Goal: Task Accomplishment & Management: Manage account settings

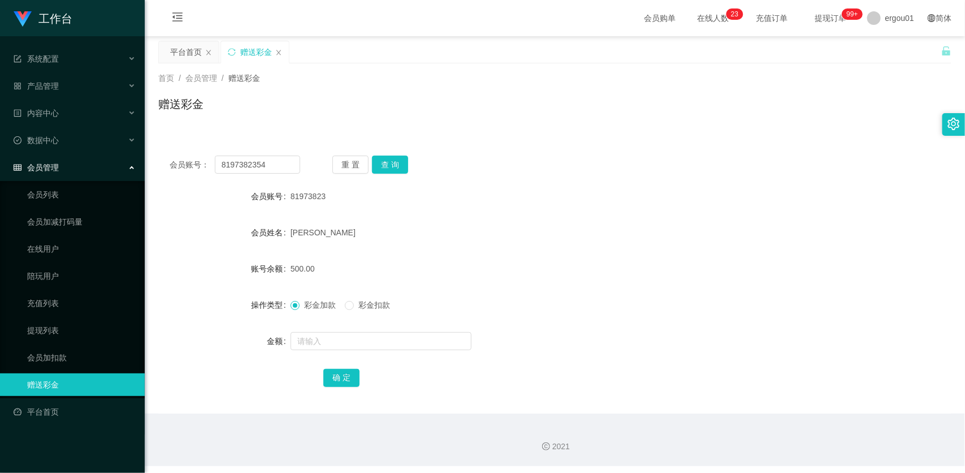
drag, startPoint x: 294, startPoint y: 164, endPoint x: 44, endPoint y: 159, distance: 250.0
click at [45, 159] on section "工作台 系统配置 产品管理 产品列表 产品预设列表 开奖记录 注单管理 即时注单 内容中心 数据中心 员工统计 团队统计 会员管理 会员列表 会员加减打码量 …" at bounding box center [482, 233] width 965 height 466
type input "5166"
click at [386, 152] on div "会员账号： 5166 重 置 查 询 会员账号 81973823 会员姓名 Clover Xiao 账号余额 500.00 操作类型 彩金加款 彩金扣款 金额…" at bounding box center [554, 278] width 793 height 269
drag, startPoint x: 385, startPoint y: 161, endPoint x: 379, endPoint y: 187, distance: 26.6
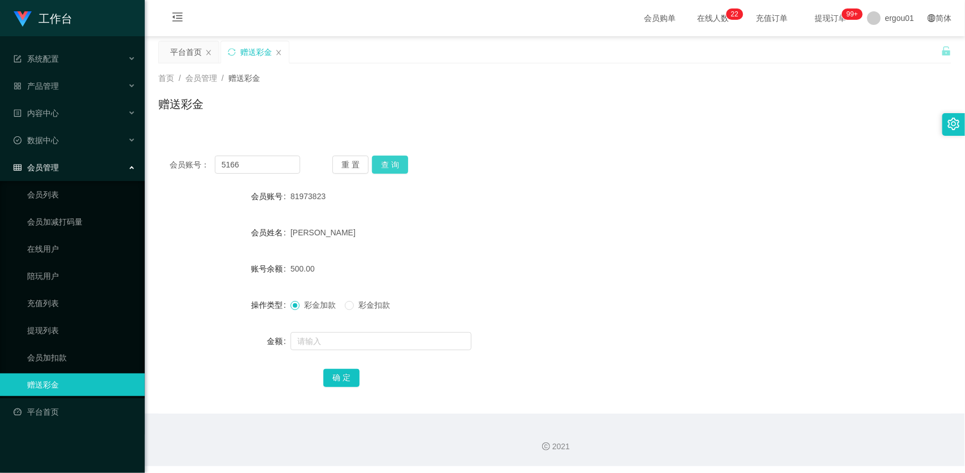
click at [385, 161] on button "查 询" at bounding box center [390, 165] width 36 height 18
click at [355, 329] on form "会员账号 5166 会员姓名 账号余额 0.00 操作类型 彩金加款 彩金扣款 金额 确 定" at bounding box center [554, 287] width 793 height 204
click at [352, 335] on input "text" at bounding box center [381, 341] width 181 height 18
type input "100"
click at [342, 389] on div "会员账号： 5166 重 置 查 询 会员账号 5166 会员姓名 账号余额 0.00 操作类型 彩金加款 彩金扣款 金额 100 确 定" at bounding box center [554, 278] width 793 height 269
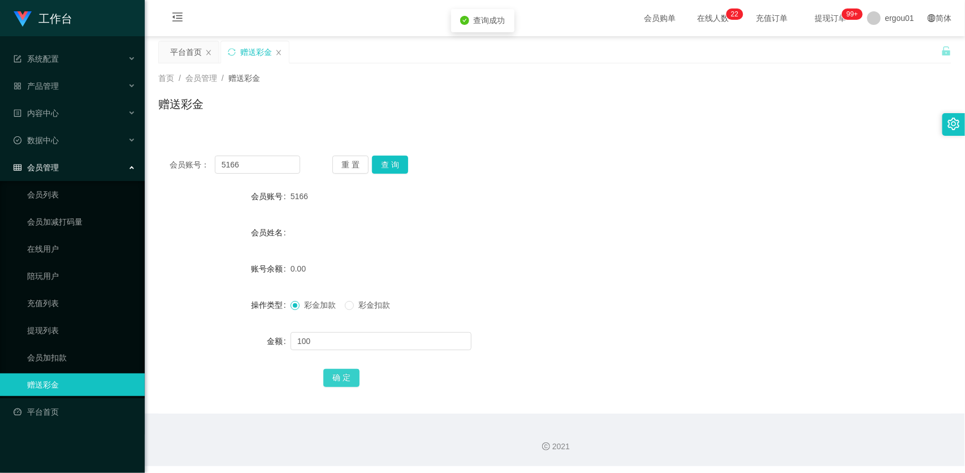
click at [347, 380] on button "确 定" at bounding box center [341, 378] width 36 height 18
click at [258, 167] on input "5166" at bounding box center [257, 165] width 85 height 18
paste input "83582824"
type input "83582824"
click at [399, 161] on button "查 询" at bounding box center [390, 165] width 36 height 18
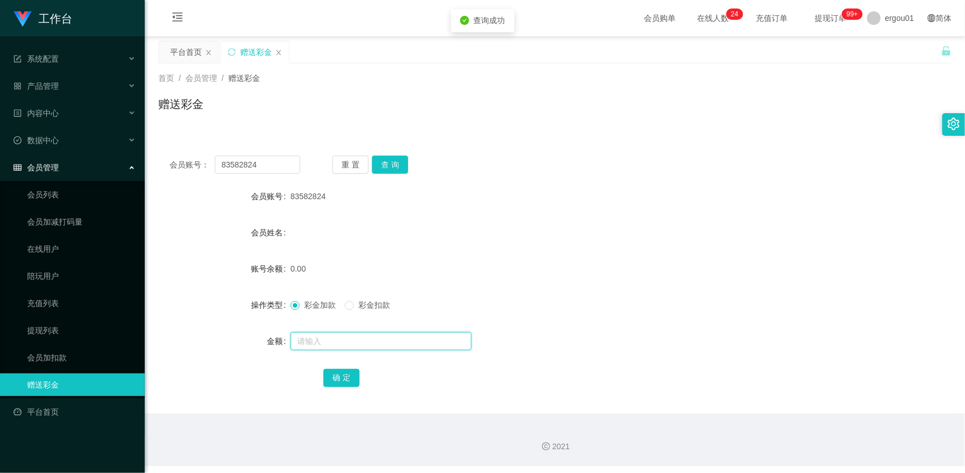
click at [377, 335] on input "text" at bounding box center [381, 341] width 181 height 18
drag, startPoint x: 350, startPoint y: 338, endPoint x: 178, endPoint y: 335, distance: 171.4
click at [185, 337] on div "金额 12" at bounding box center [554, 341] width 793 height 23
type input "100"
click at [347, 371] on button "确 定" at bounding box center [341, 378] width 36 height 18
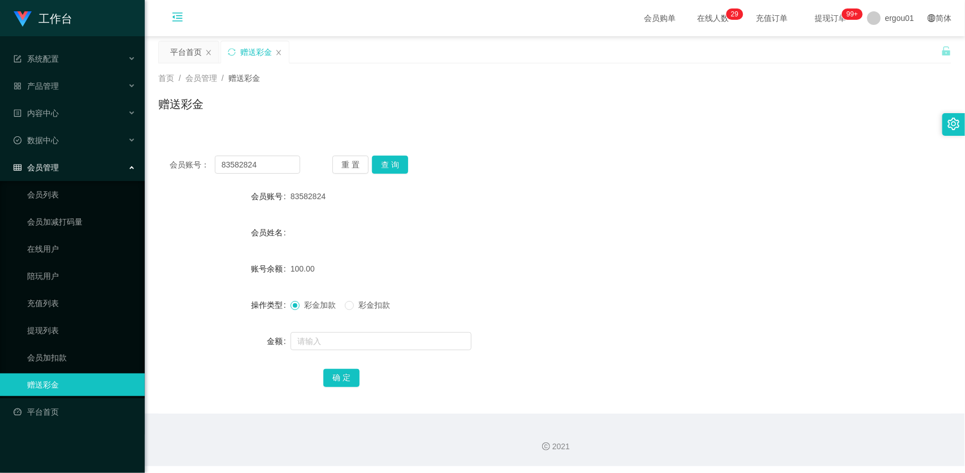
click at [169, 14] on icon "图标: menu-fold" at bounding box center [177, 19] width 38 height 36
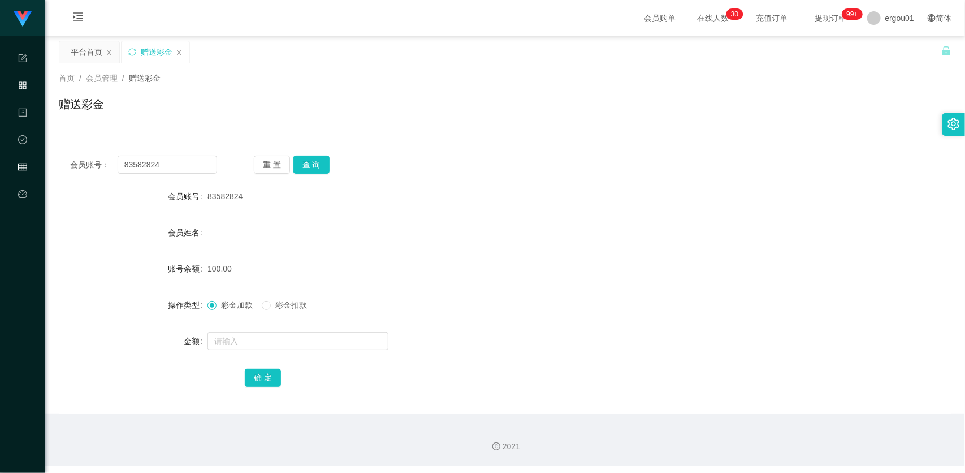
click at [24, 83] on icon "图标: appstore-o" at bounding box center [22, 85] width 9 height 9
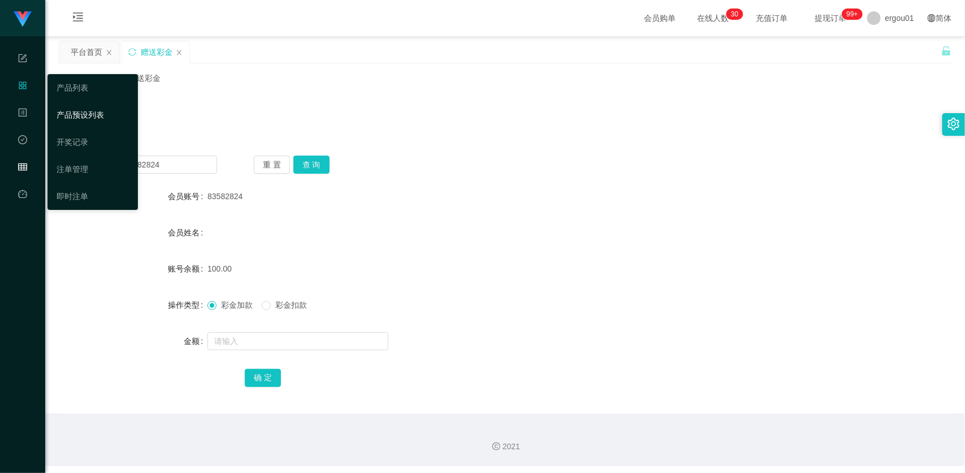
click at [58, 109] on link "产品预设列表" at bounding box center [93, 114] width 72 height 23
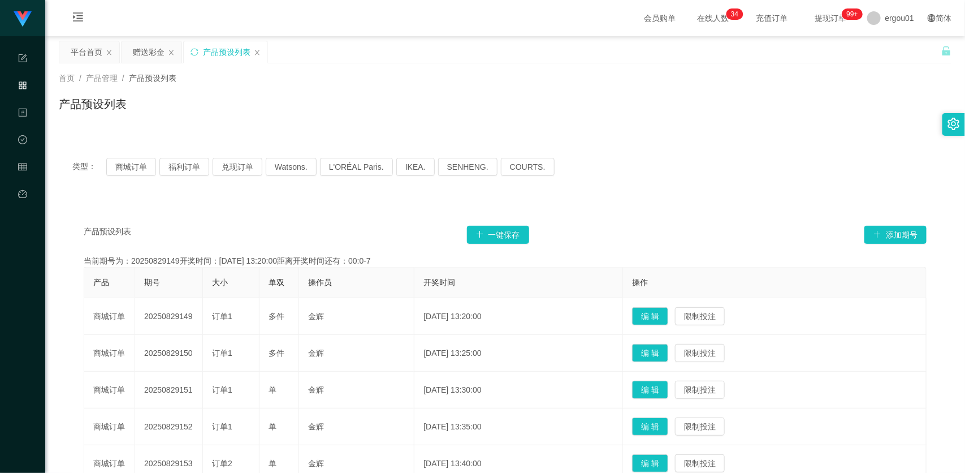
click at [137, 35] on div "会员购单 在线人数 0 1 2 3 4 5 6 7 8 9 0 1 2 3 4 5 6 7 8 9 0 1 2 3 4 5 6 7 8 9 0 1 2 3 4…" at bounding box center [505, 18] width 920 height 37
click at [139, 46] on div "赠送彩金" at bounding box center [149, 51] width 32 height 21
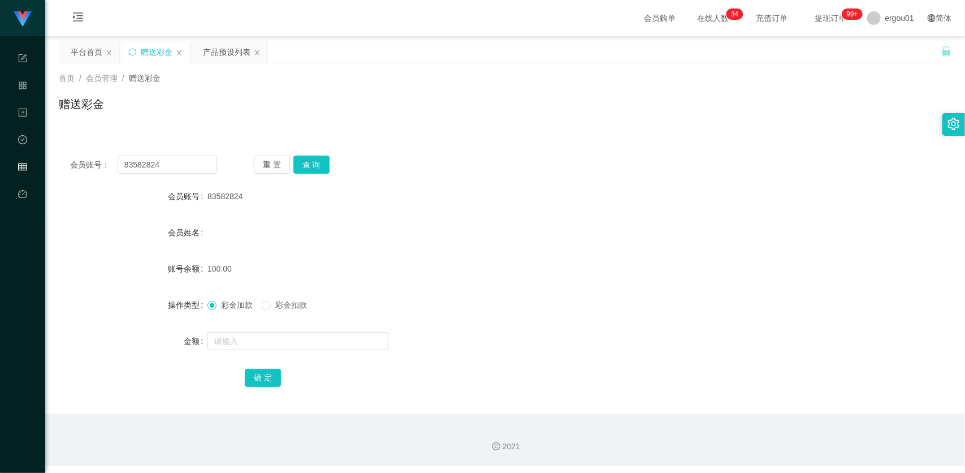
click at [156, 175] on div "会员账号： 83582824 重 置 查 询 会员账号 83582824 会员姓名 账号余额 100.00 操作类型 彩金加款 彩金扣款 金额 确 定" at bounding box center [505, 278] width 893 height 269
click at [182, 165] on input "83582824" at bounding box center [168, 165] width 100 height 18
paste input "5166"
type input "5166"
click at [318, 162] on button "查 询" at bounding box center [312, 165] width 36 height 18
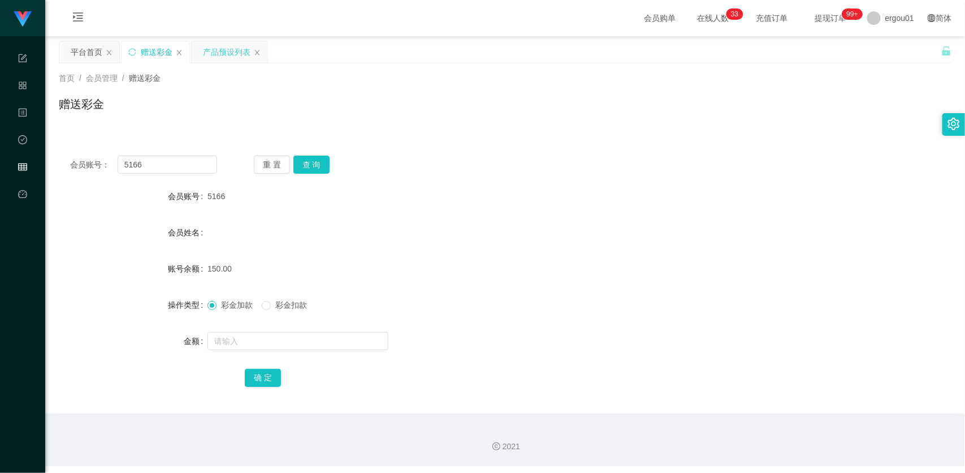
click at [218, 41] on div "产品预设列表" at bounding box center [229, 52] width 77 height 23
click at [219, 44] on div "产品预设列表" at bounding box center [227, 51] width 48 height 21
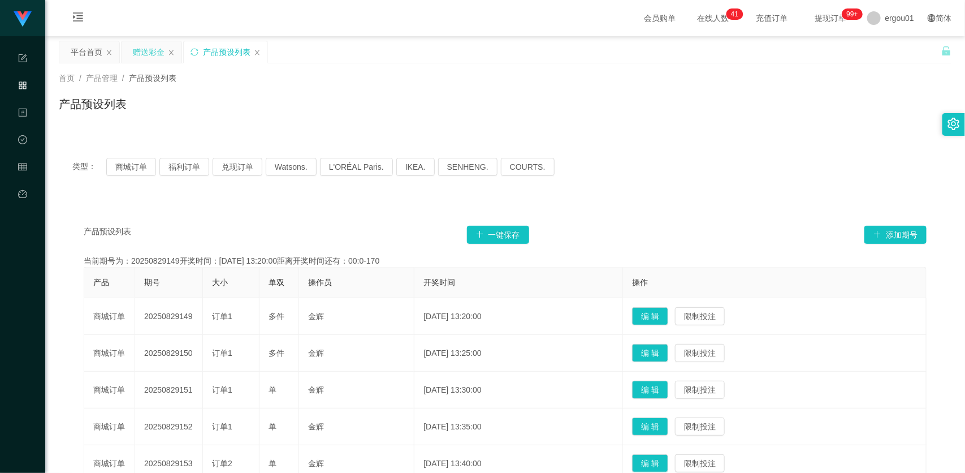
click at [143, 44] on div "赠送彩金" at bounding box center [149, 51] width 32 height 21
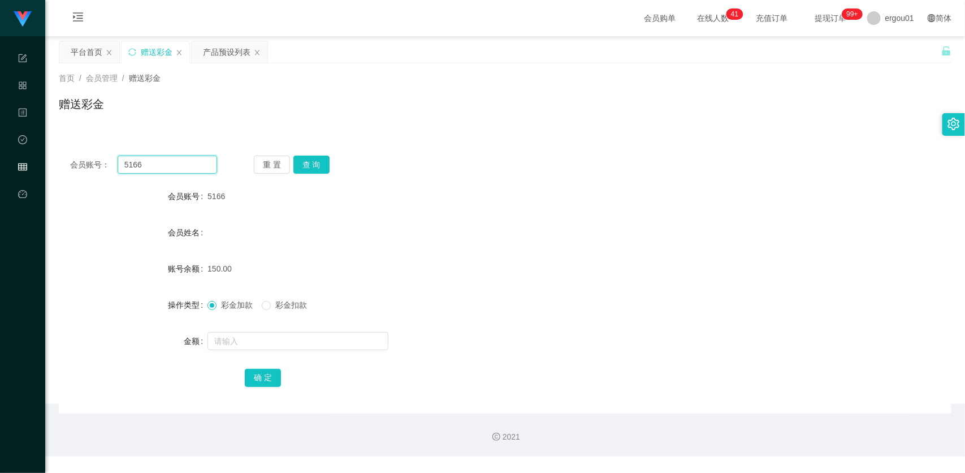
click at [174, 163] on input "5166" at bounding box center [168, 165] width 100 height 18
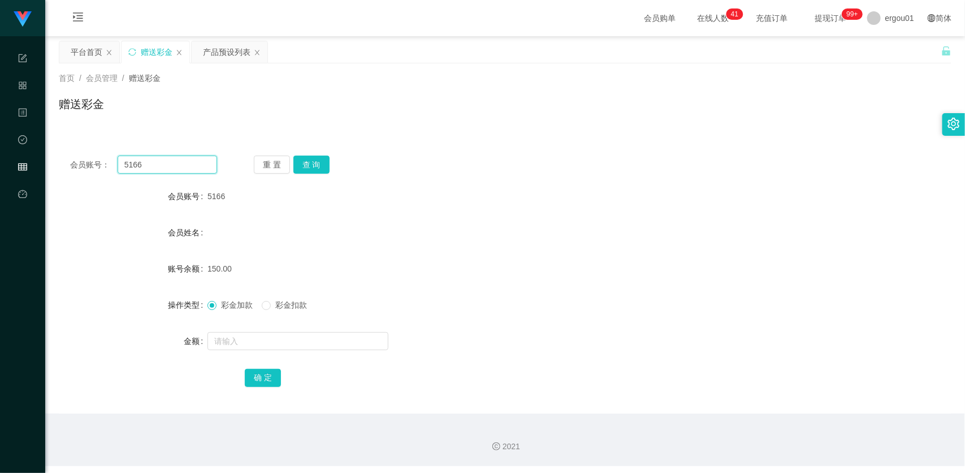
paste input "96162277"
type input "96162277"
drag, startPoint x: 313, startPoint y: 168, endPoint x: 316, endPoint y: 184, distance: 16.1
click at [313, 167] on button "查 询" at bounding box center [312, 165] width 36 height 18
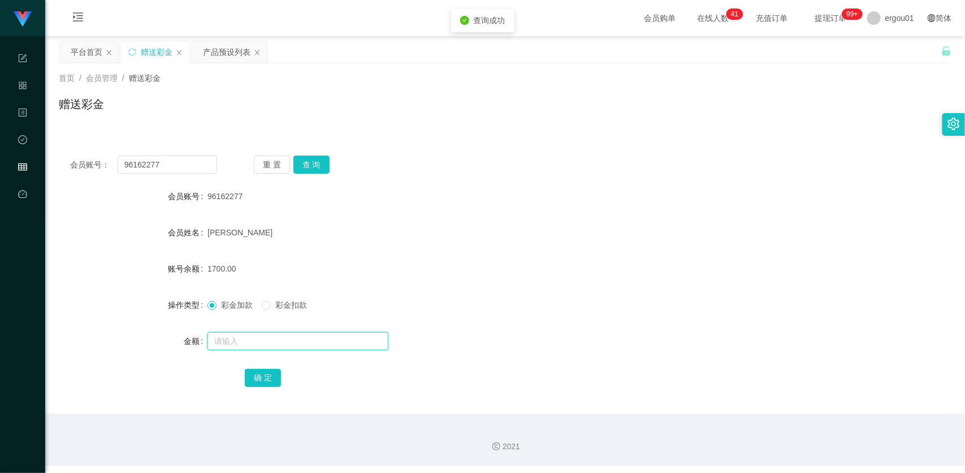
click at [260, 335] on input "text" at bounding box center [298, 341] width 181 height 18
type input "2000"
click at [263, 375] on button "确 定" at bounding box center [263, 378] width 36 height 18
click at [179, 160] on input "96162277" at bounding box center [168, 165] width 100 height 18
paste input "5166"
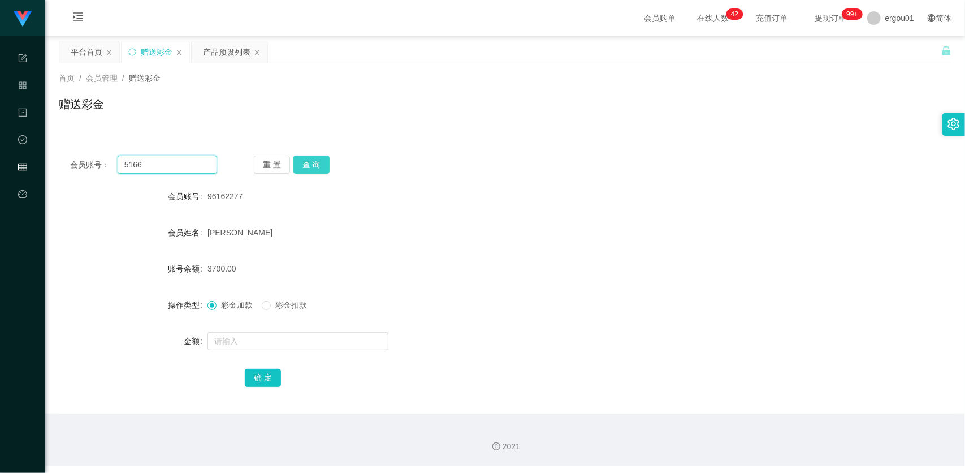
type input "5166"
click at [322, 164] on button "查 询" at bounding box center [312, 165] width 36 height 18
click at [274, 320] on form "会员账号 5166 会员姓名 tan ming cai 账号余额 150.00 操作类型 彩金加款 彩金扣款 金额 确 定" at bounding box center [505, 287] width 893 height 204
click at [291, 307] on span "彩金扣款" at bounding box center [291, 304] width 41 height 9
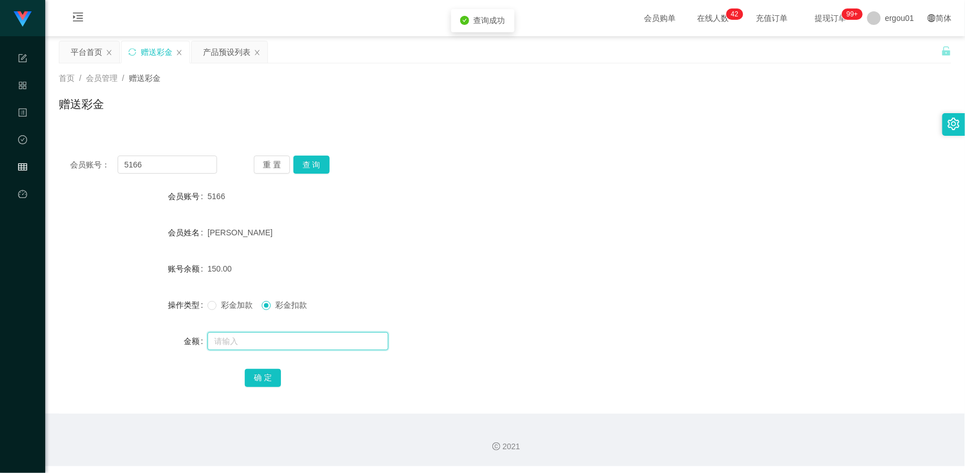
click at [278, 344] on input "text" at bounding box center [298, 341] width 181 height 18
type input "150"
click at [262, 375] on button "确 定" at bounding box center [263, 378] width 36 height 18
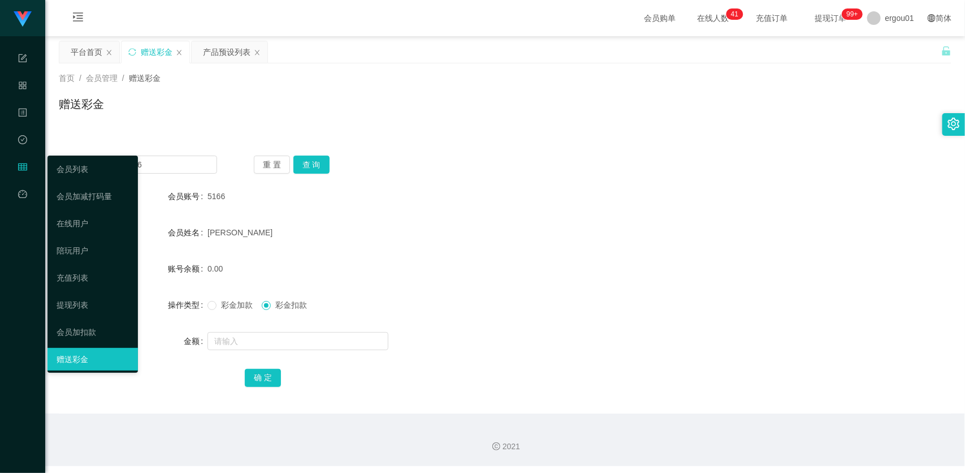
click at [57, 164] on link "会员列表" at bounding box center [93, 169] width 72 height 23
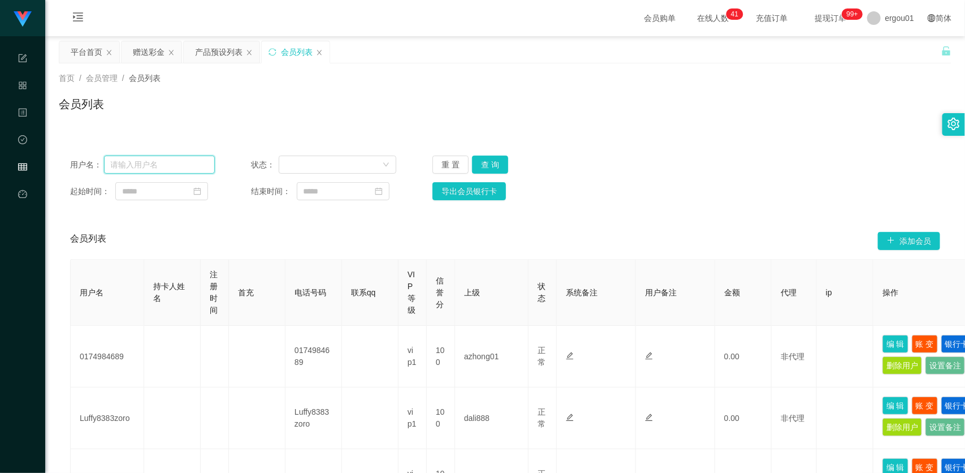
click at [201, 167] on input "text" at bounding box center [159, 165] width 111 height 18
paste input "5166"
type input "5166"
click at [488, 154] on div "用户名： 5166 状态： 重 置 查 询 起始时间： 结束时间： 导出会员银行卡" at bounding box center [505, 177] width 893 height 67
click at [488, 162] on button "查 询" at bounding box center [490, 165] width 36 height 18
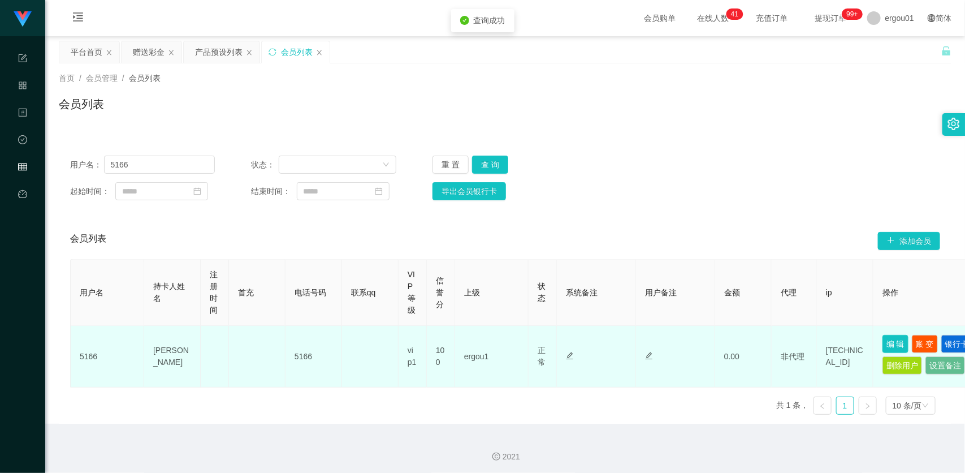
click at [898, 343] on button "编 辑" at bounding box center [896, 344] width 26 height 18
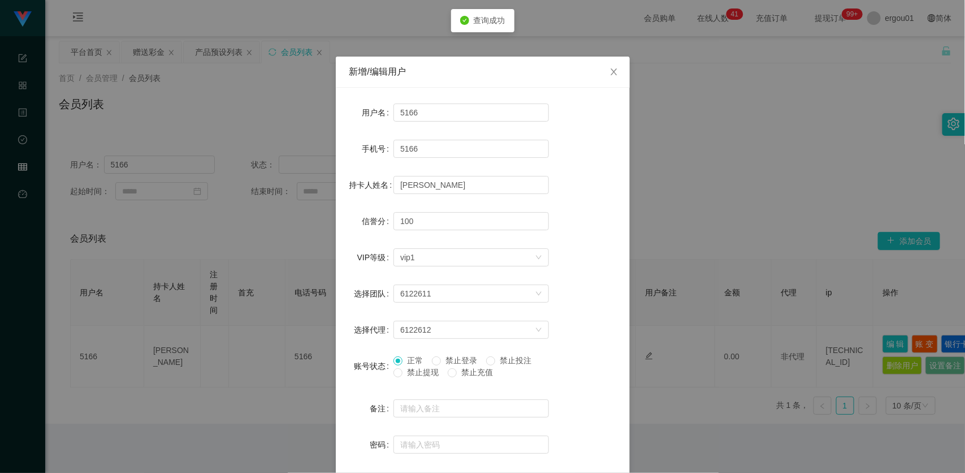
drag, startPoint x: 716, startPoint y: 298, endPoint x: 775, endPoint y: 322, distance: 63.6
click at [715, 299] on div "新增/编辑用户 用户名 5166 手机号 5166 持卡人姓名 tan ming cai 信誉分 100 VIP等级 选择VIP等级 vip1 选择团队 61…" at bounding box center [482, 236] width 965 height 473
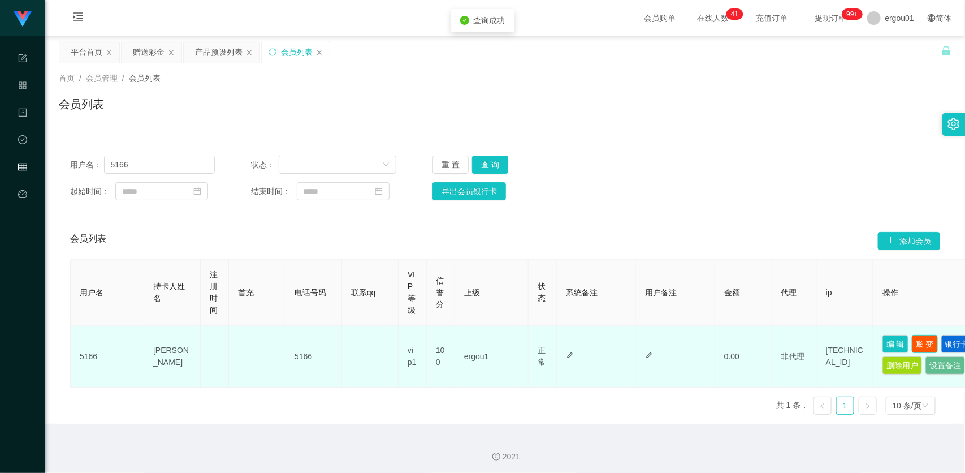
click at [934, 346] on button "账 变" at bounding box center [925, 344] width 26 height 18
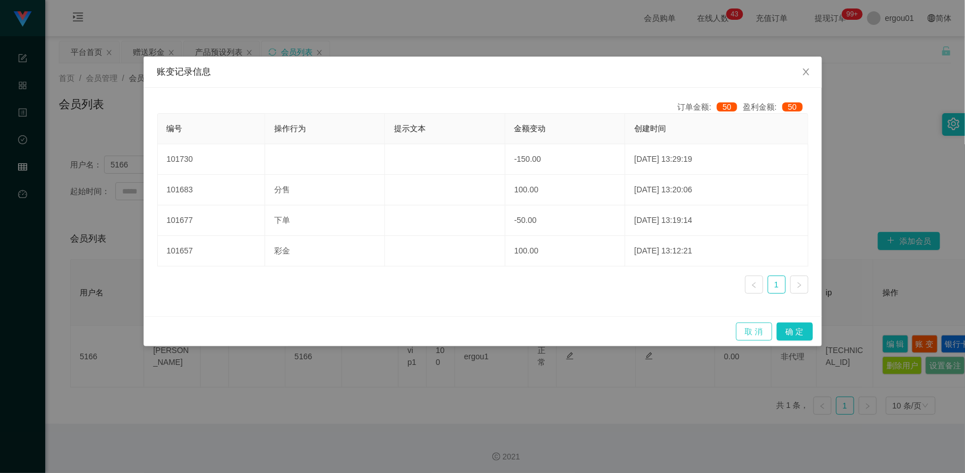
click at [754, 326] on button "取 消" at bounding box center [754, 331] width 36 height 18
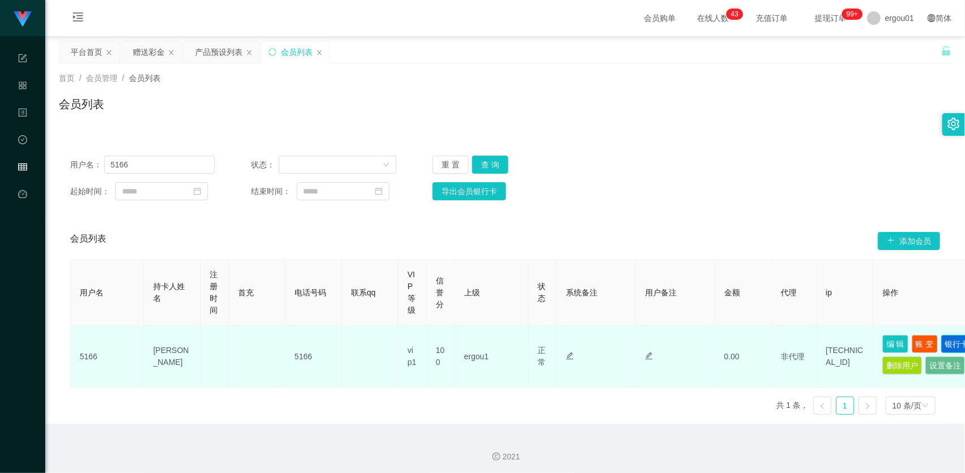
click at [942, 353] on button "银行卡" at bounding box center [958, 344] width 32 height 18
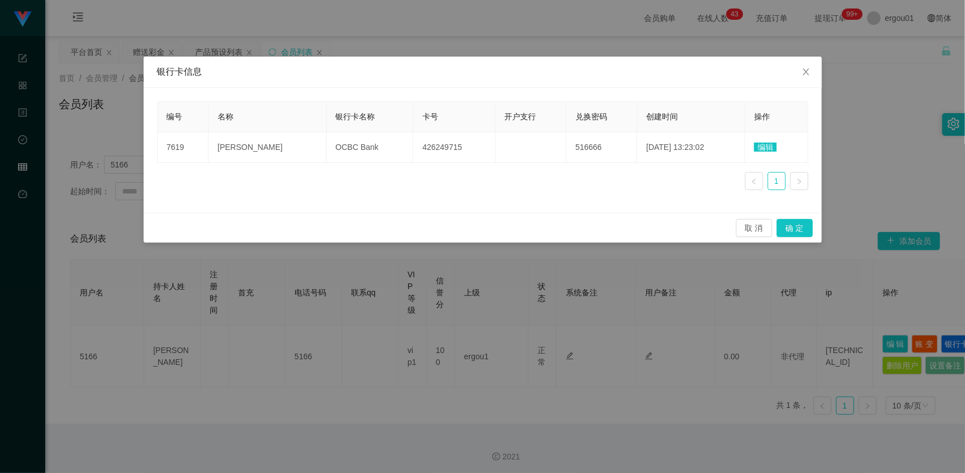
click at [405, 77] on div "银行卡信息" at bounding box center [483, 72] width 652 height 12
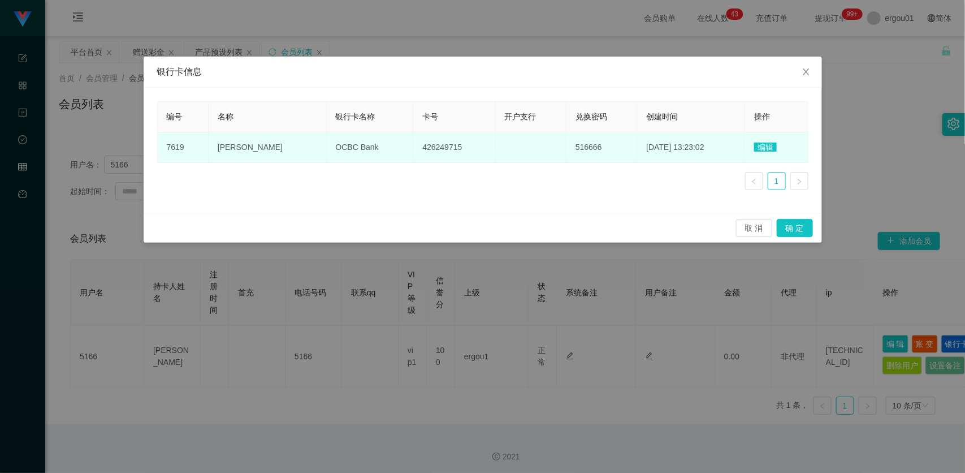
click at [765, 149] on span "编辑" at bounding box center [765, 147] width 23 height 9
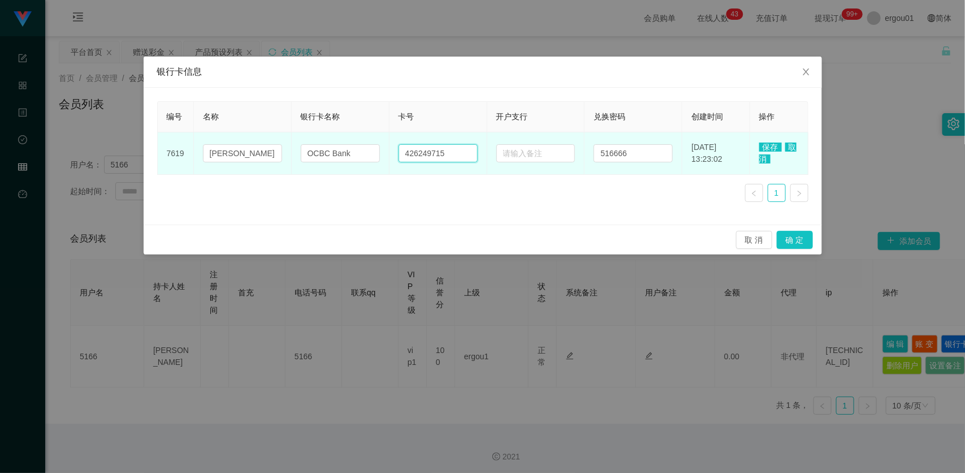
click at [439, 152] on input "426249715" at bounding box center [438, 153] width 79 height 18
paste input "85908168"
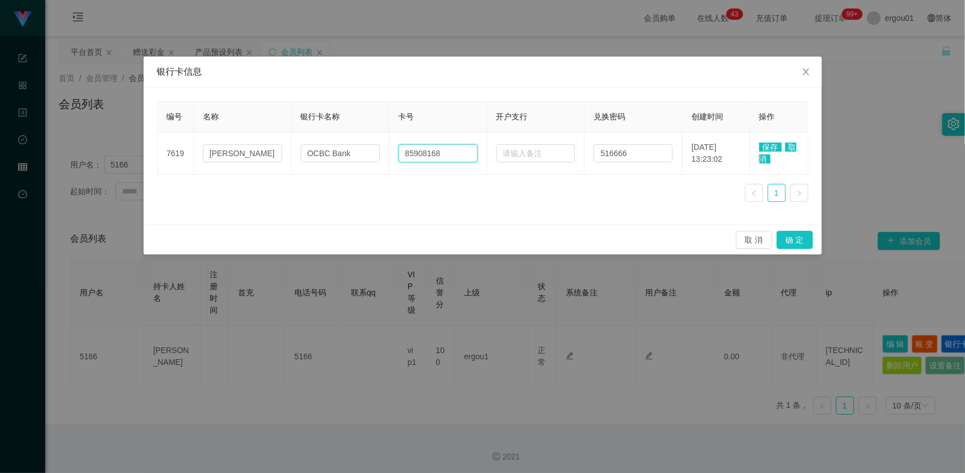
type input "85908168"
click at [763, 146] on span "保存" at bounding box center [771, 147] width 23 height 9
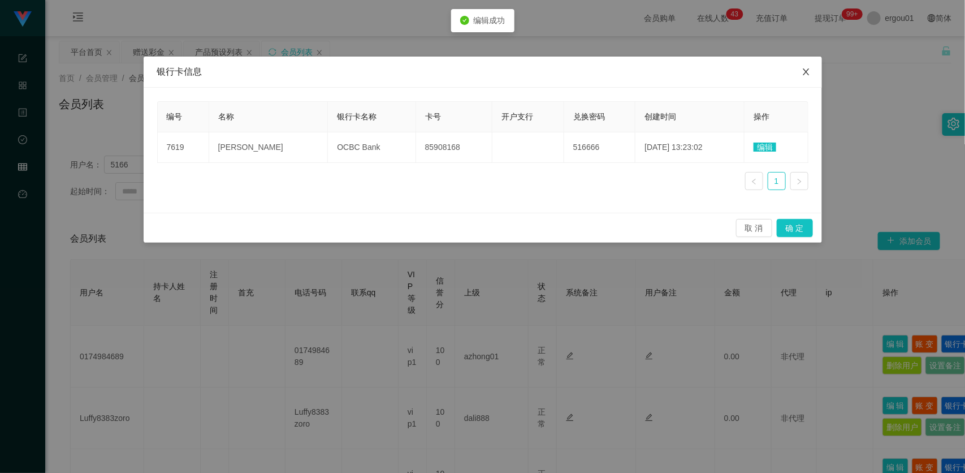
click at [802, 75] on icon "图标: close" at bounding box center [806, 71] width 9 height 9
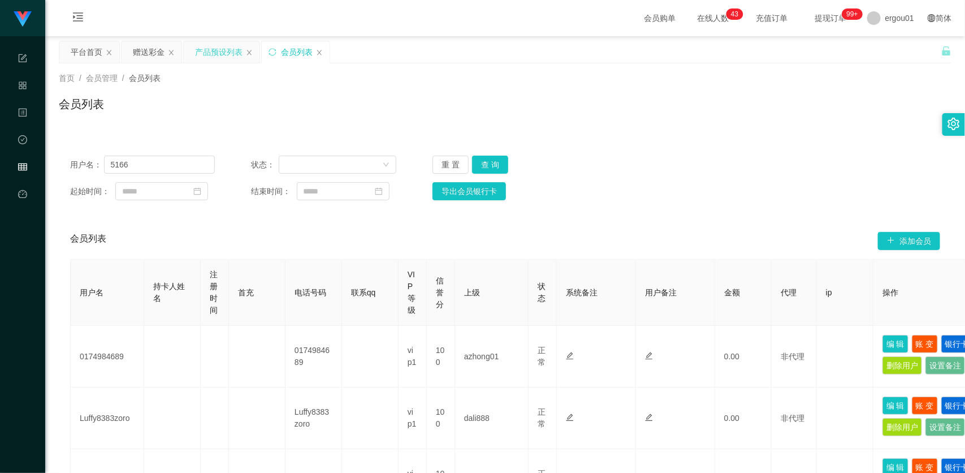
click at [207, 52] on div "产品预设列表" at bounding box center [219, 51] width 48 height 21
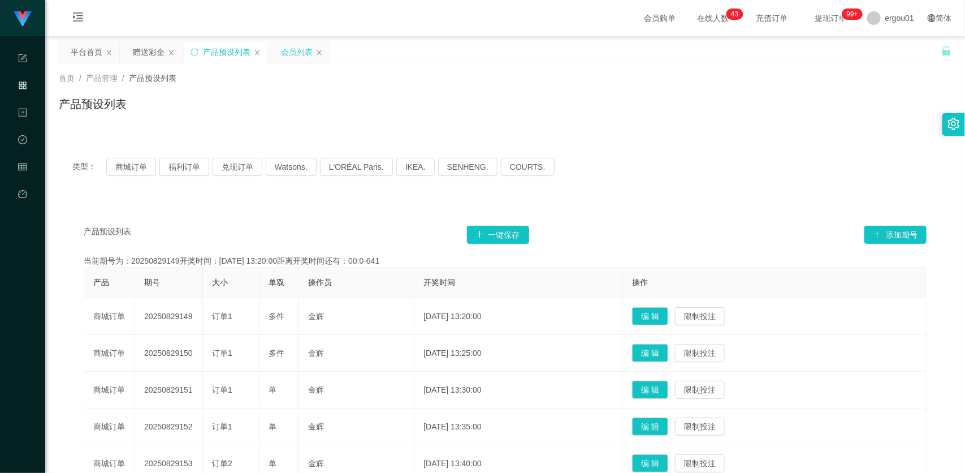
click at [292, 41] on div "会员列表" at bounding box center [297, 51] width 32 height 21
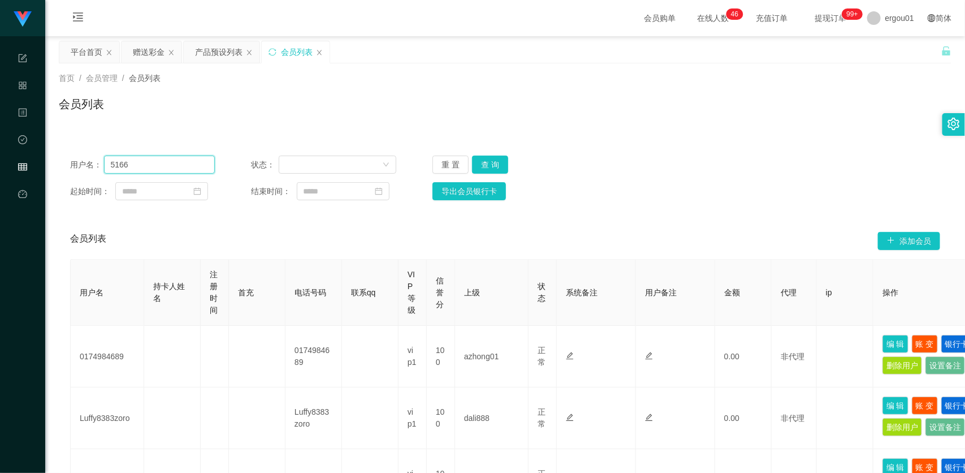
click at [180, 162] on input "5166" at bounding box center [159, 165] width 111 height 18
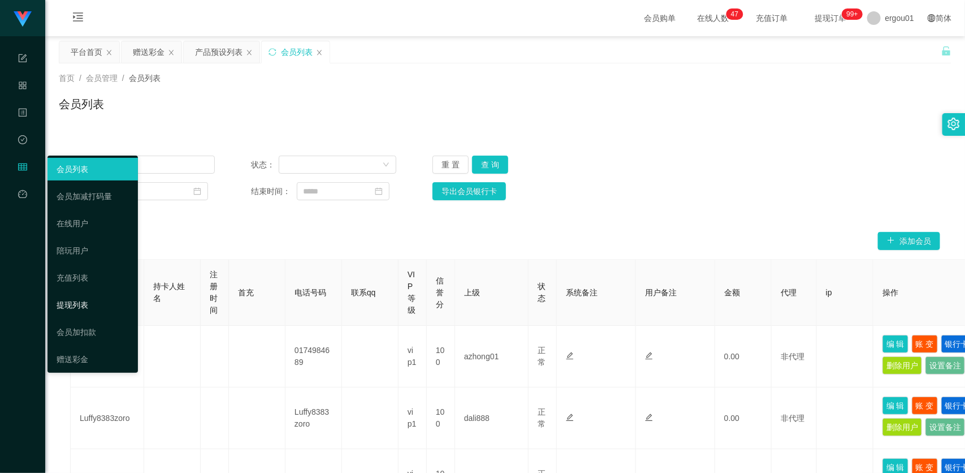
click at [82, 309] on link "提现列表" at bounding box center [93, 305] width 72 height 23
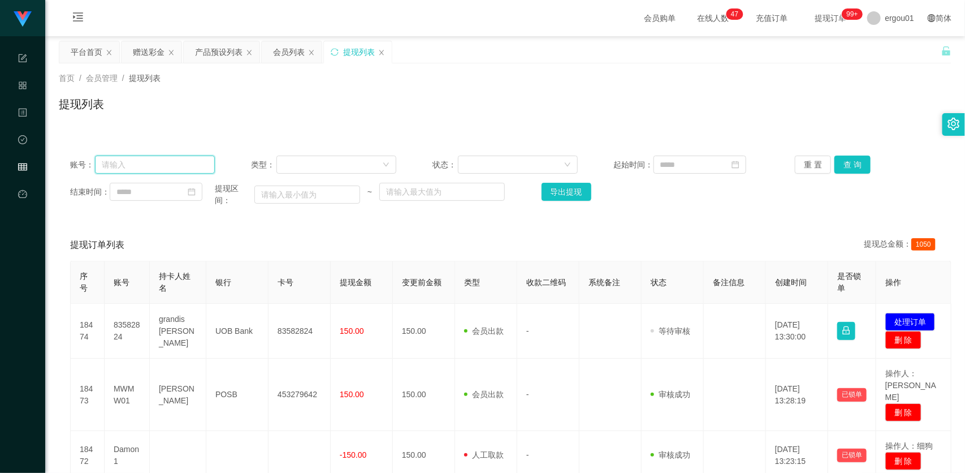
click at [172, 162] on input "text" at bounding box center [155, 165] width 120 height 18
paste input "83042665"
type input "83042665"
click at [851, 159] on button "查 询" at bounding box center [853, 165] width 36 height 18
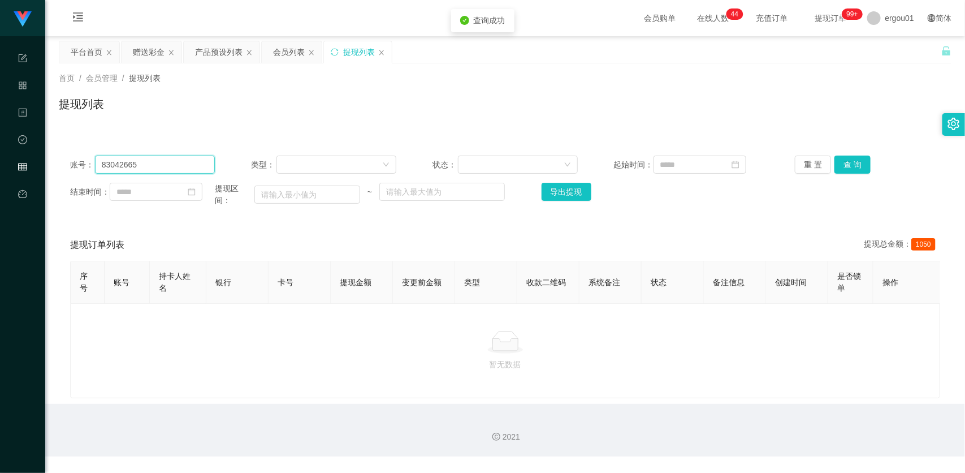
click at [156, 162] on input "83042665" at bounding box center [155, 165] width 120 height 18
click at [145, 45] on div "赠送彩金" at bounding box center [149, 51] width 32 height 21
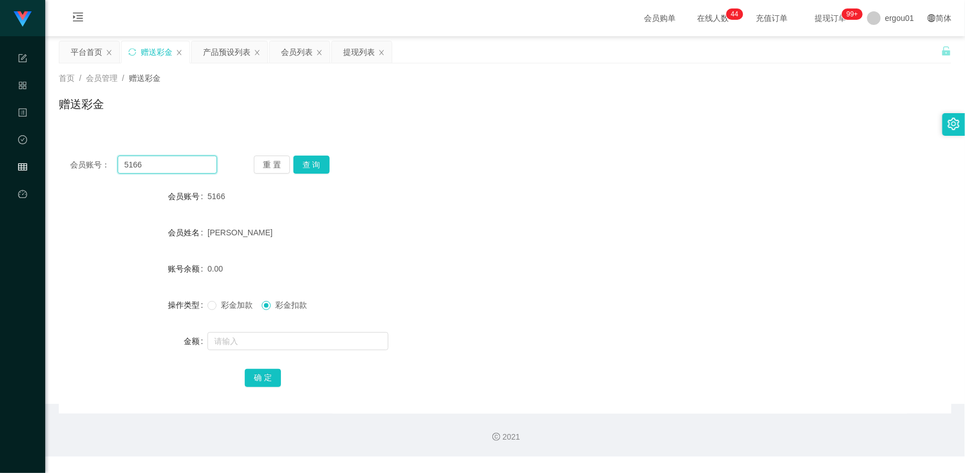
click at [179, 165] on input "5166" at bounding box center [168, 165] width 100 height 18
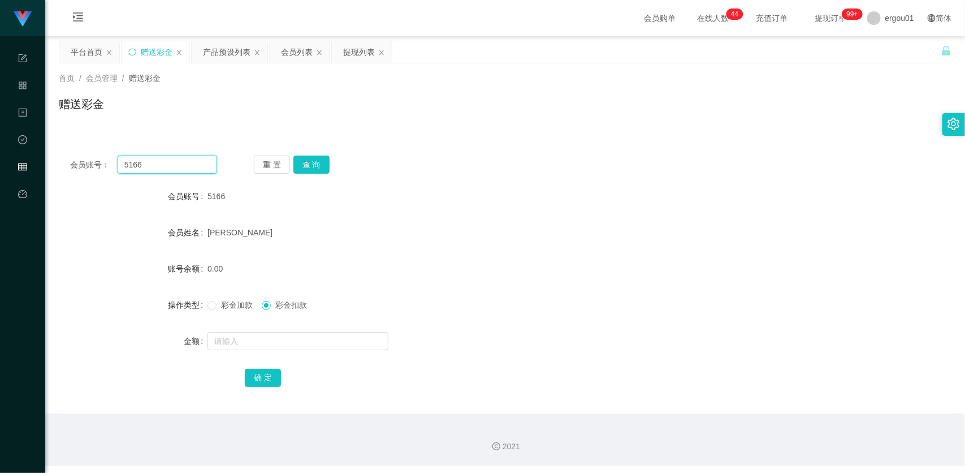
paste input "83042665"
click at [317, 160] on button "查 询" at bounding box center [312, 165] width 36 height 18
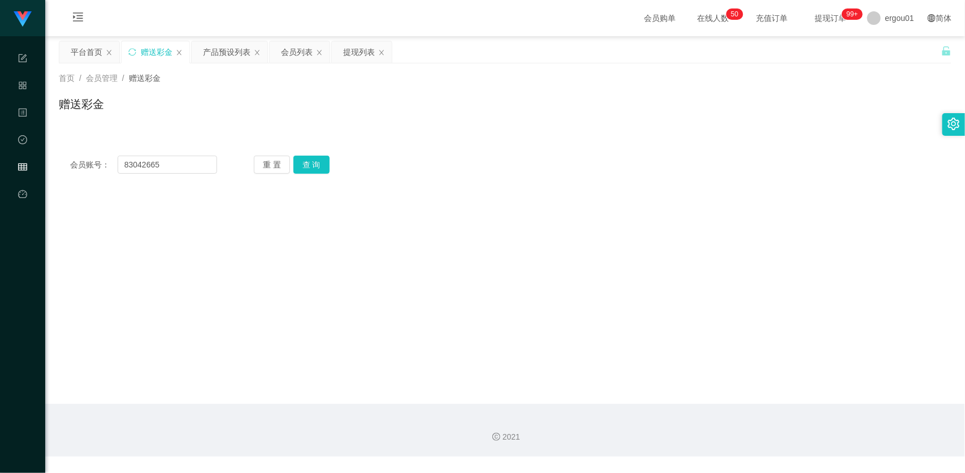
click at [184, 96] on div "赠送彩金" at bounding box center [505, 109] width 893 height 26
click at [205, 163] on input "83042665" at bounding box center [168, 165] width 100 height 18
paste input "5908168"
click at [317, 162] on button "查 询" at bounding box center [312, 165] width 36 height 18
click at [191, 170] on input "85908168" at bounding box center [168, 165] width 100 height 18
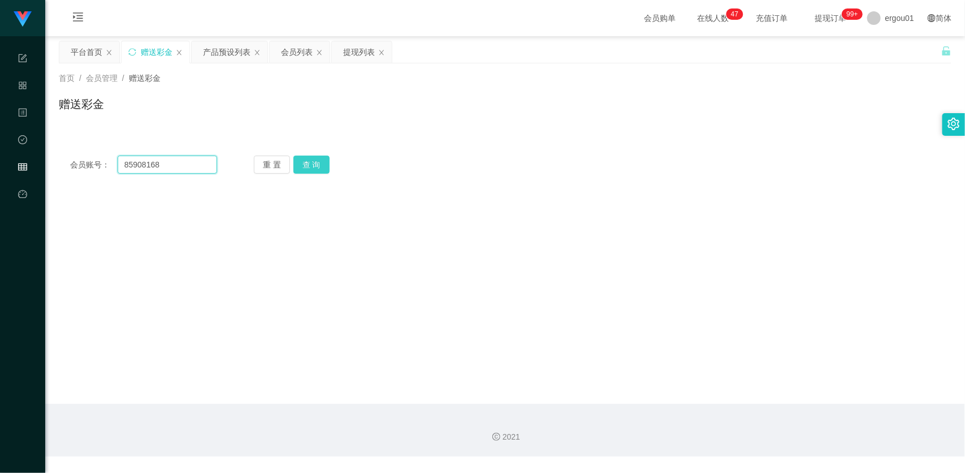
paste input "3582824"
type input "83582824"
click at [311, 162] on button "查 询" at bounding box center [312, 165] width 36 height 18
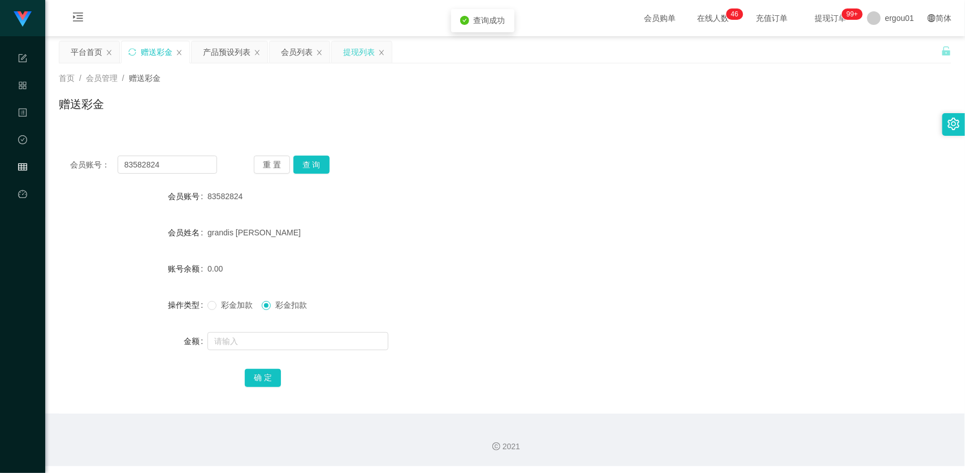
click at [344, 49] on div "提现列表" at bounding box center [359, 51] width 32 height 21
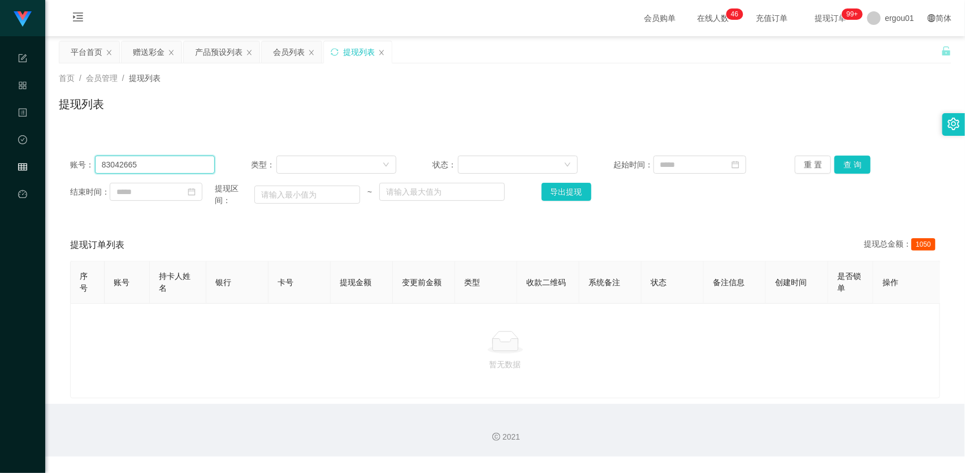
click at [178, 165] on input "83042665" at bounding box center [155, 165] width 120 height 18
paste input "582824"
type input "83582824"
click at [838, 156] on button "查 询" at bounding box center [853, 165] width 36 height 18
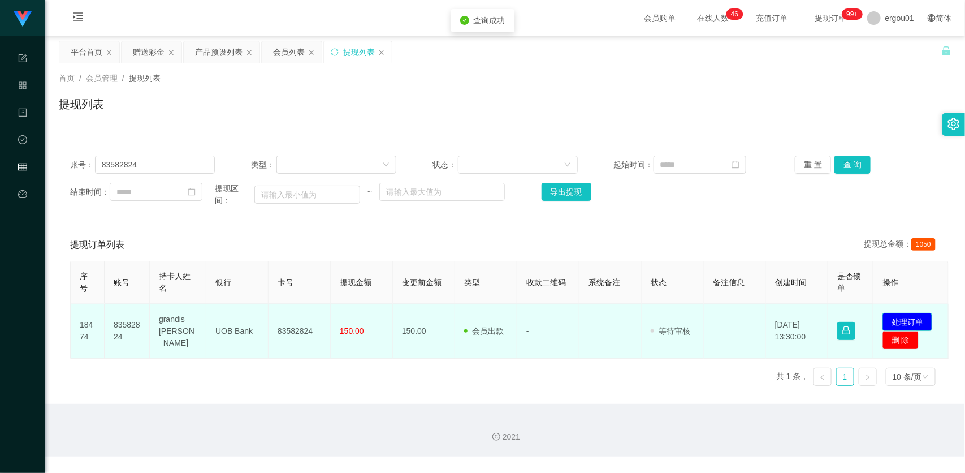
click at [926, 324] on button "处理订单" at bounding box center [908, 322] width 50 height 18
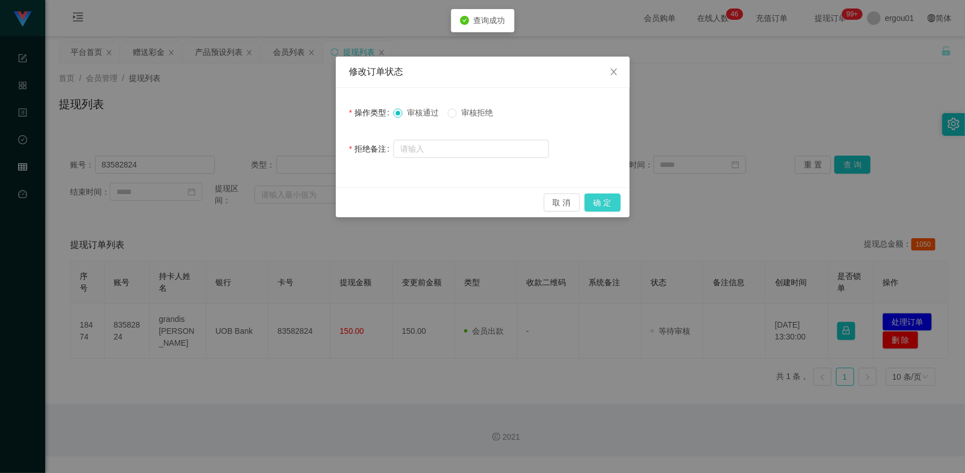
click at [598, 196] on button "确 定" at bounding box center [603, 202] width 36 height 18
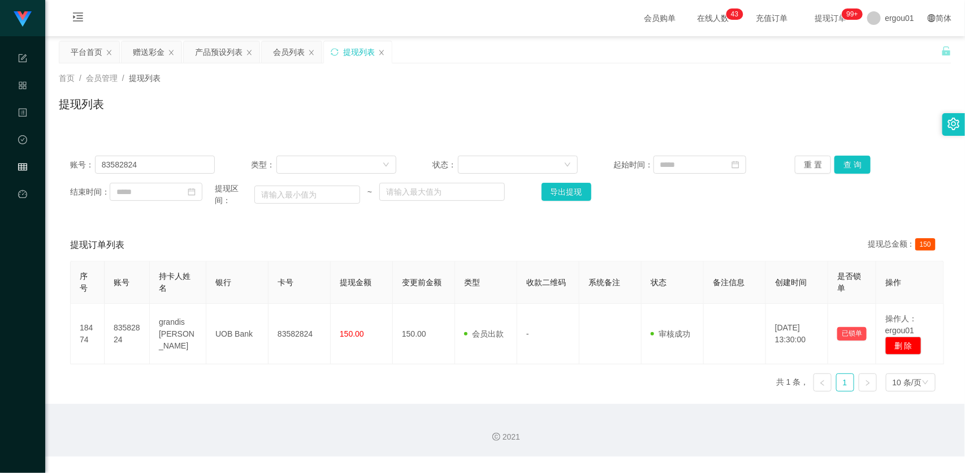
drag, startPoint x: 140, startPoint y: 57, endPoint x: 144, endPoint y: 65, distance: 9.1
click at [140, 57] on div "赠送彩金" at bounding box center [149, 51] width 32 height 21
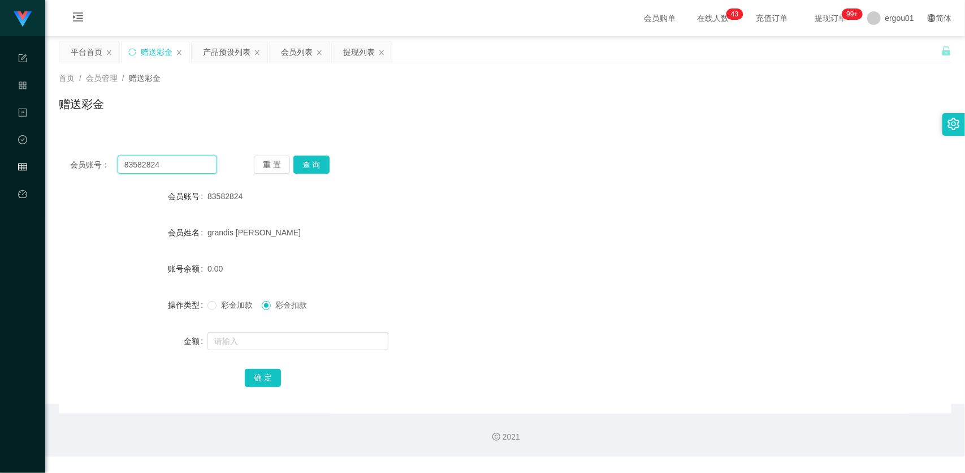
click at [173, 162] on input "83582824" at bounding box center [168, 165] width 100 height 18
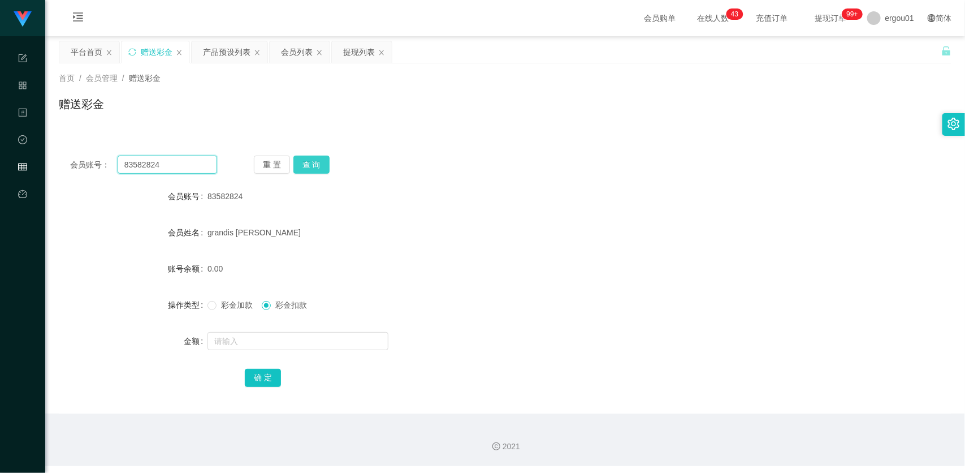
paste input "Player"
type input "Player"
drag, startPoint x: 303, startPoint y: 159, endPoint x: 304, endPoint y: 182, distance: 22.6
click at [303, 159] on button "查 询" at bounding box center [312, 165] width 36 height 18
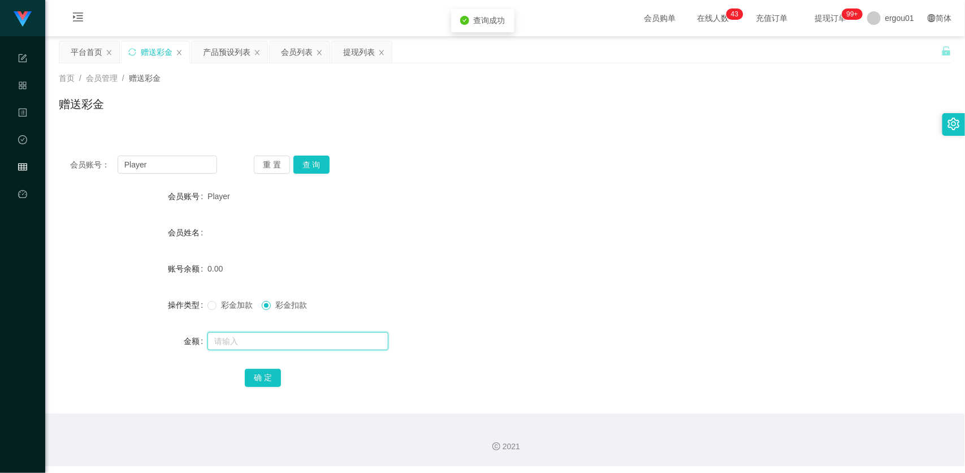
click at [289, 349] on input "text" at bounding box center [298, 341] width 181 height 18
click at [235, 307] on span "彩金加款" at bounding box center [237, 304] width 41 height 9
click at [269, 335] on input "text" at bounding box center [298, 341] width 181 height 18
type input "100"
click at [264, 376] on button "确 定" at bounding box center [263, 378] width 36 height 18
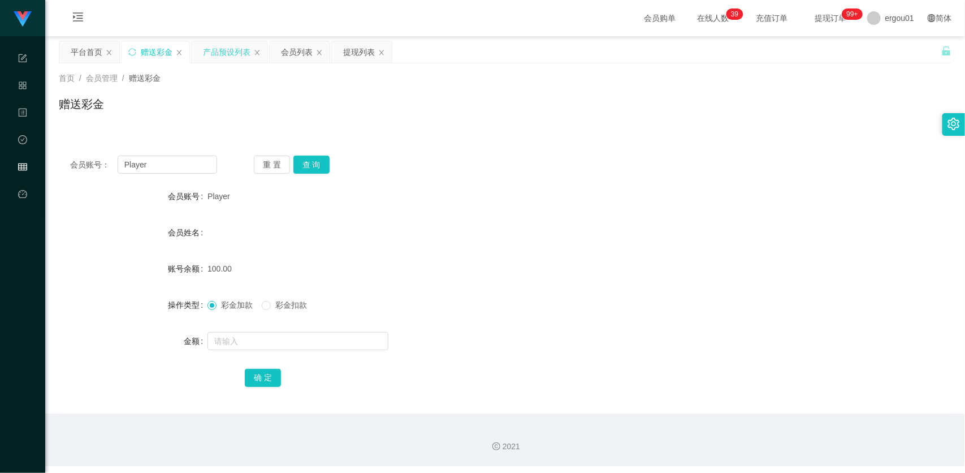
click at [236, 57] on div "产品预设列表" at bounding box center [227, 51] width 48 height 21
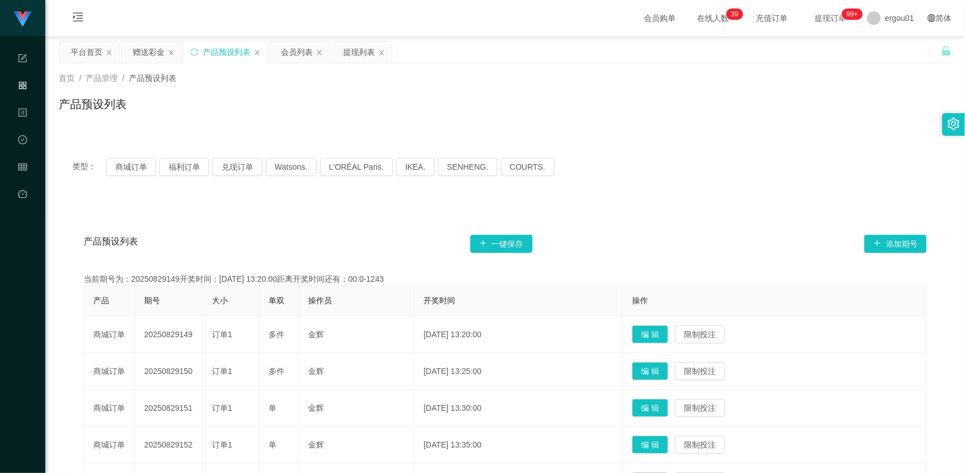
click at [666, 185] on div "类型： 商城订单 福利订单 兑现订单 Watsons. L'ORÉAL Paris. IKEA. SENHENG. COURTS." at bounding box center [505, 166] width 893 height 45
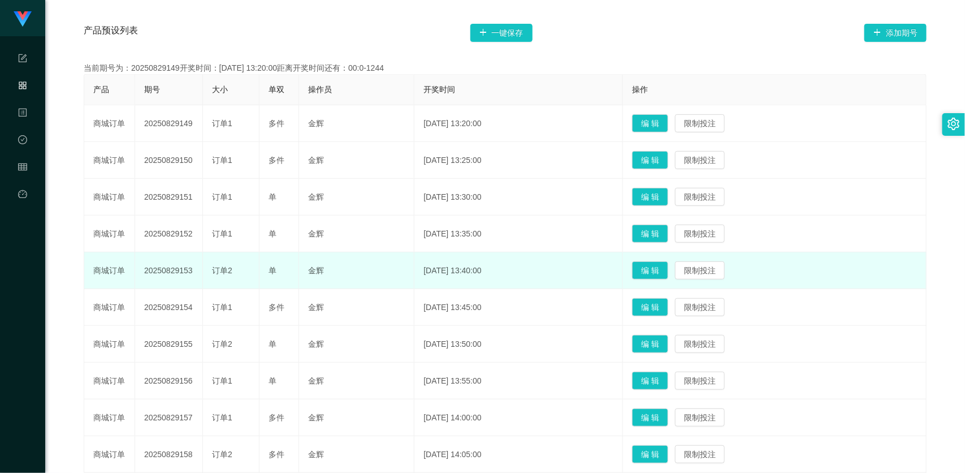
scroll to position [212, 0]
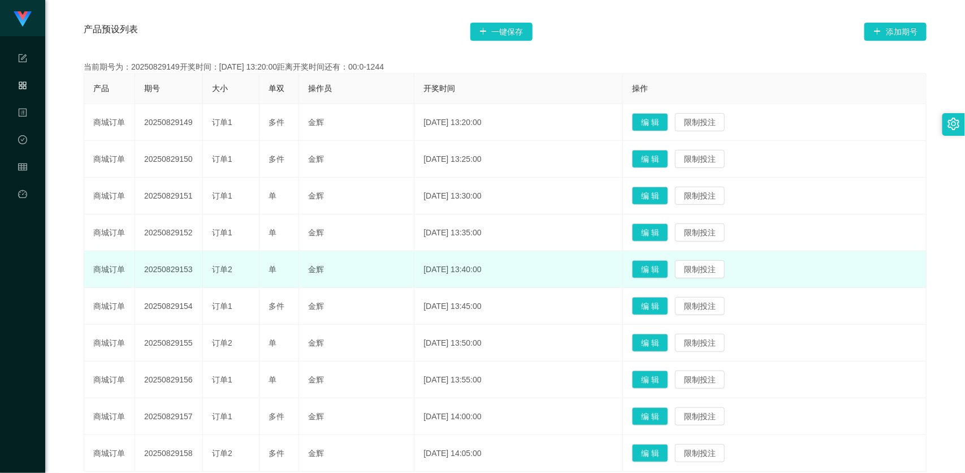
click at [447, 283] on td "2025-08-29 13:40:00" at bounding box center [519, 269] width 209 height 37
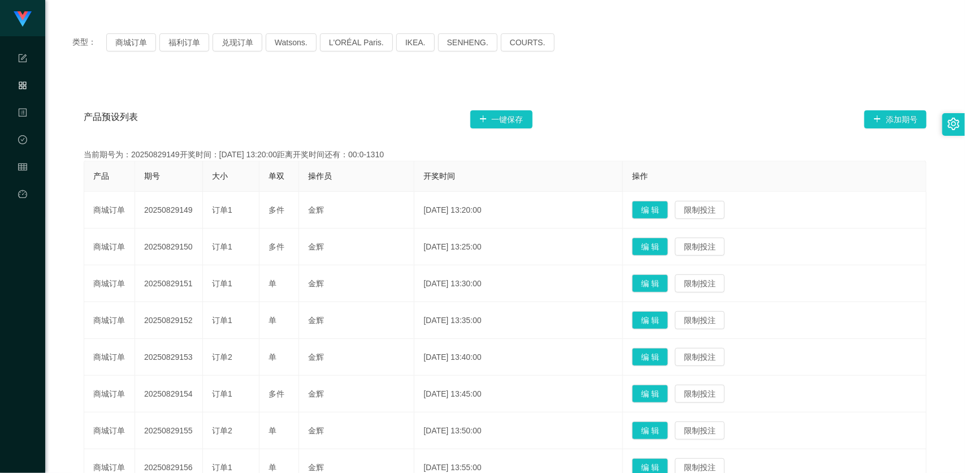
scroll to position [0, 0]
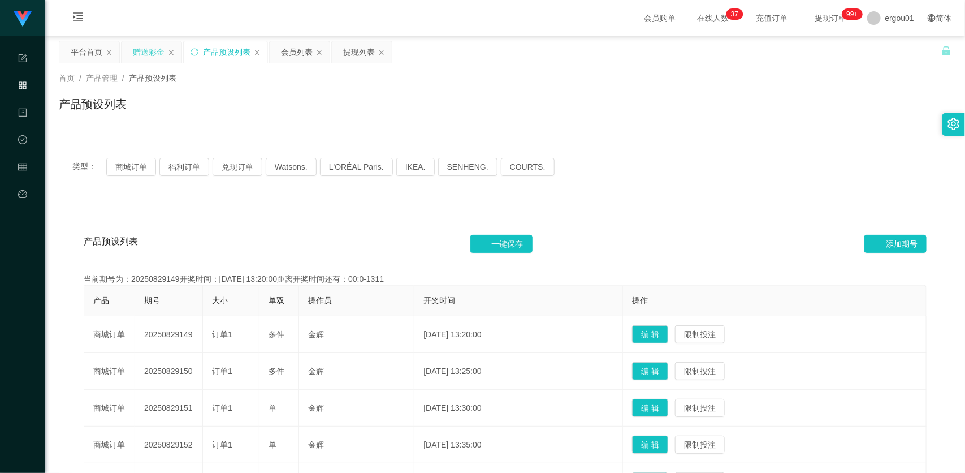
click at [146, 61] on div "赠送彩金" at bounding box center [149, 51] width 32 height 21
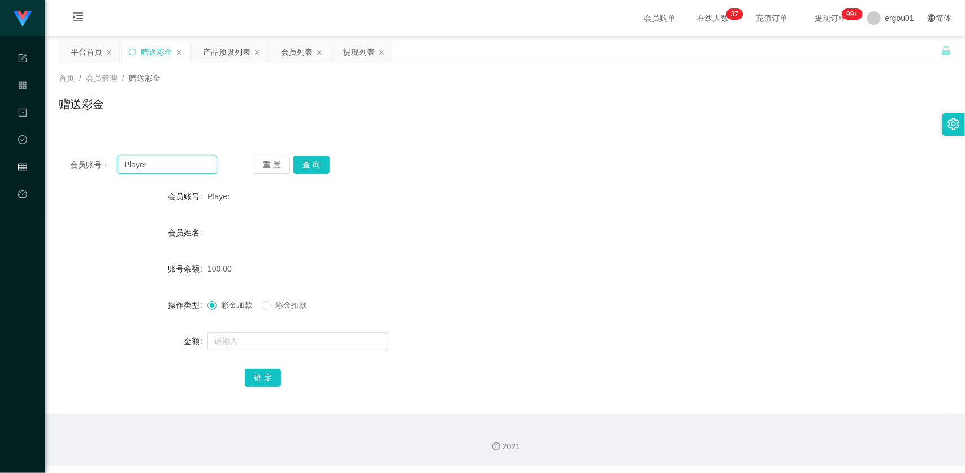
click at [198, 162] on input "Player" at bounding box center [168, 165] width 100 height 18
click at [323, 162] on button "查 询" at bounding box center [312, 165] width 36 height 18
click at [205, 156] on div "会员账号： Player 重 置 查 询 会员账号 Player 会员姓名 账号余额 50.00 操作类型 彩金加款 彩金扣款 金额 确 定" at bounding box center [505, 278] width 893 height 269
click at [188, 170] on input "Player" at bounding box center [168, 165] width 100 height 18
paste input "83042665"
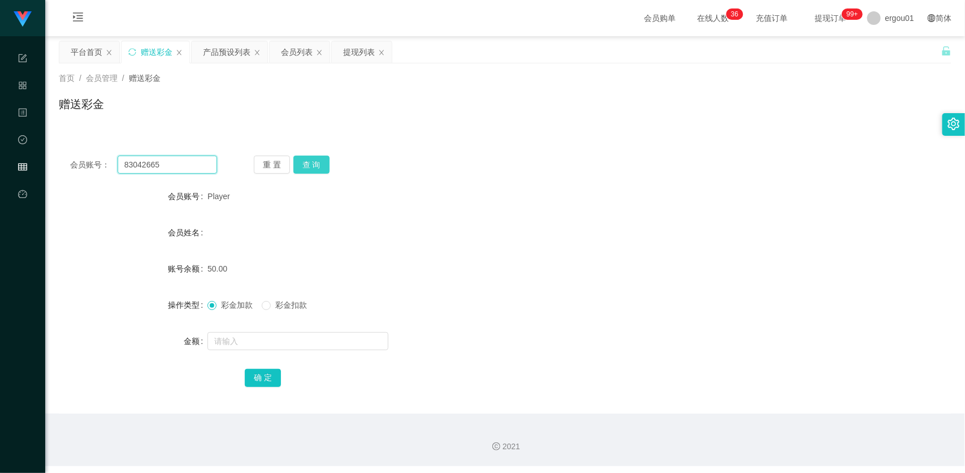
type input "83042665"
drag, startPoint x: 318, startPoint y: 159, endPoint x: 318, endPoint y: 170, distance: 11.3
click at [318, 159] on button "查 询" at bounding box center [312, 165] width 36 height 18
click at [243, 332] on input "text" at bounding box center [298, 341] width 181 height 18
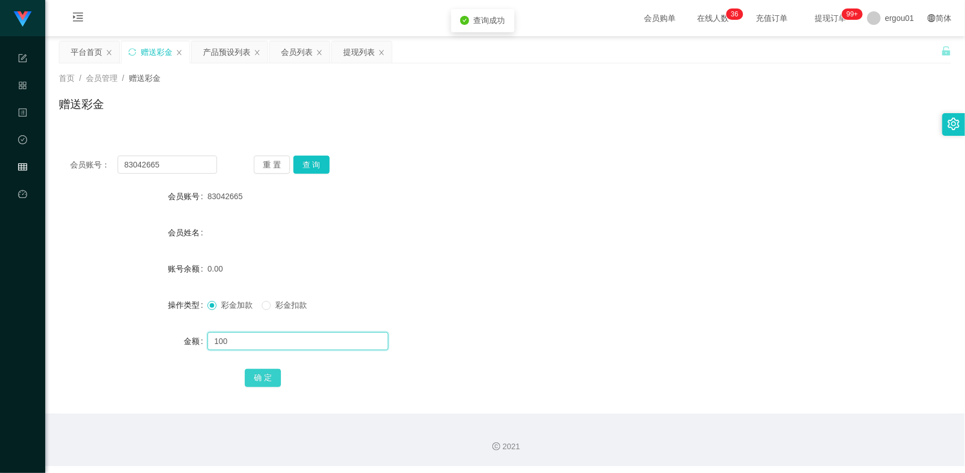
type input "100"
click at [264, 373] on button "确 定" at bounding box center [263, 378] width 36 height 18
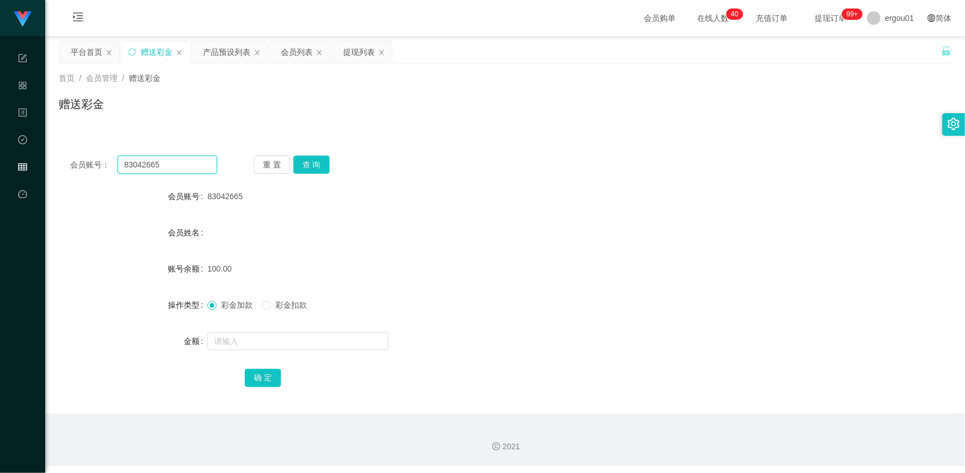
click at [169, 158] on input "83042665" at bounding box center [168, 165] width 100 height 18
paste input "787528"
type input "83787528"
click at [318, 157] on button "查 询" at bounding box center [312, 165] width 36 height 18
click at [283, 338] on input "text" at bounding box center [298, 341] width 181 height 18
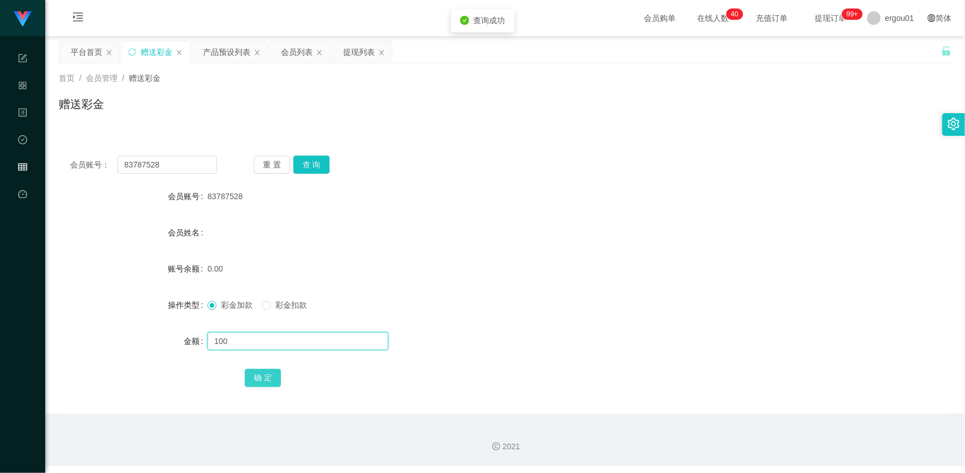
type input "100"
click at [263, 374] on button "确 定" at bounding box center [263, 378] width 36 height 18
drag, startPoint x: 106, startPoint y: 295, endPoint x: 252, endPoint y: 181, distance: 184.5
click at [106, 295] on div "操作类型" at bounding box center [133, 305] width 149 height 23
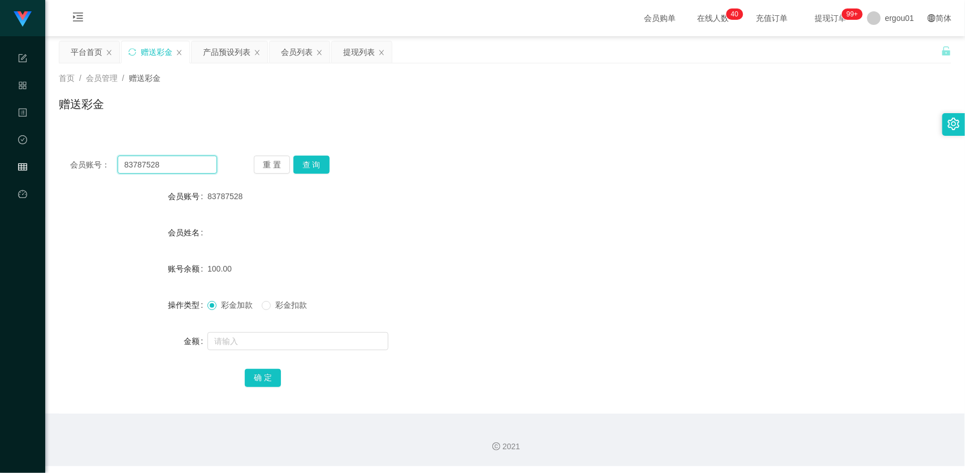
click at [150, 158] on input "83787528" at bounding box center [168, 165] width 100 height 18
paste input "8"
type input "83788528"
click at [304, 160] on button "查 询" at bounding box center [312, 165] width 36 height 18
click at [241, 333] on form "会员账号 83788528 会员姓名 账号余额 0.00 操作类型 彩金加款 彩金扣款 金额 确 定" at bounding box center [505, 287] width 893 height 204
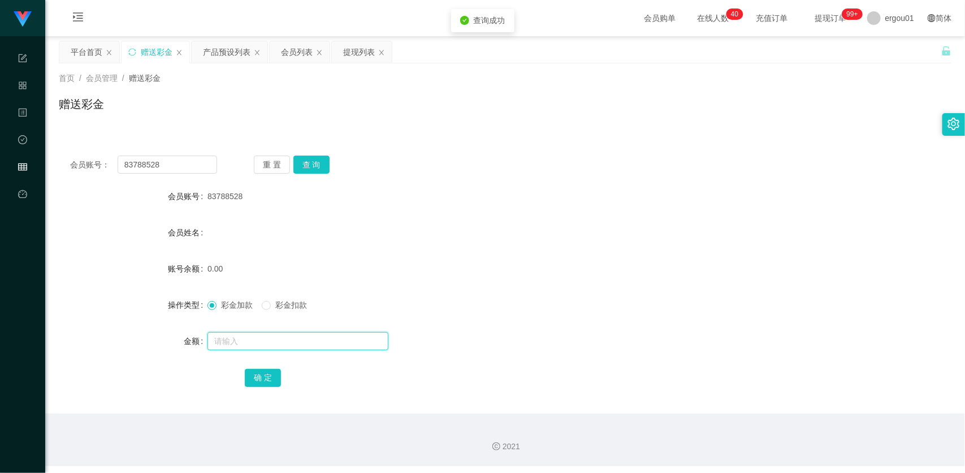
click at [240, 335] on input "text" at bounding box center [298, 341] width 181 height 18
type input "100"
click at [274, 375] on button "确 定" at bounding box center [263, 378] width 36 height 18
click at [228, 54] on div "产品预设列表" at bounding box center [227, 51] width 48 height 21
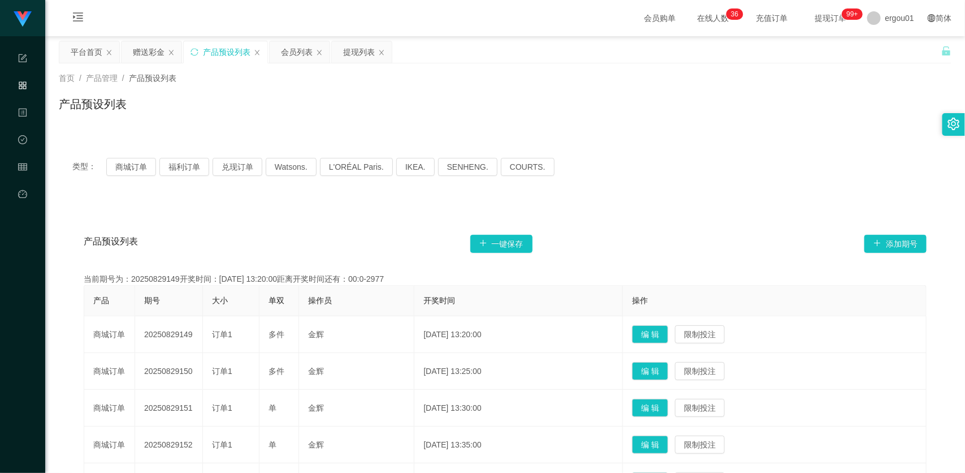
click at [707, 111] on div "产品预设列表" at bounding box center [505, 109] width 893 height 26
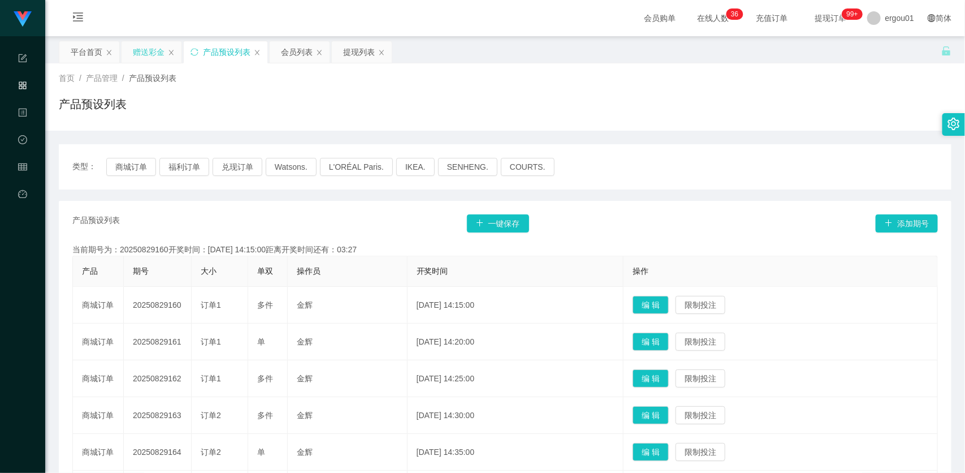
click at [142, 49] on div "赠送彩金" at bounding box center [149, 51] width 32 height 21
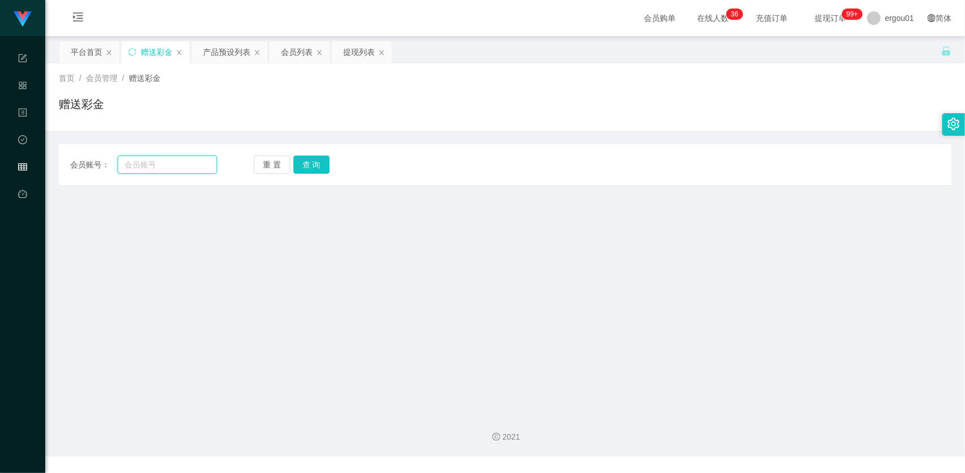
click at [169, 169] on input "text" at bounding box center [168, 165] width 100 height 18
paste input "123456123456"
type input "123456123456"
click at [311, 157] on button "查 询" at bounding box center [312, 165] width 36 height 18
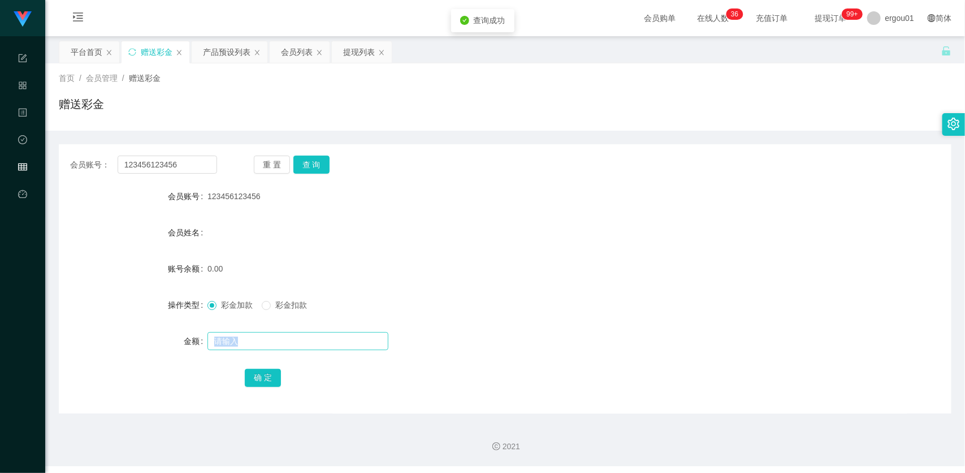
drag, startPoint x: 227, startPoint y: 355, endPoint x: 241, endPoint y: 338, distance: 21.7
click at [228, 349] on form "会员账号 123456123456 会员姓名 账号余额 0.00 操作类型 彩金加款 彩金扣款 金额 确 定" at bounding box center [505, 287] width 893 height 204
click at [243, 338] on input "text" at bounding box center [298, 341] width 181 height 18
click at [268, 344] on input "110" at bounding box center [298, 341] width 181 height 18
click at [268, 343] on input "110" at bounding box center [298, 341] width 181 height 18
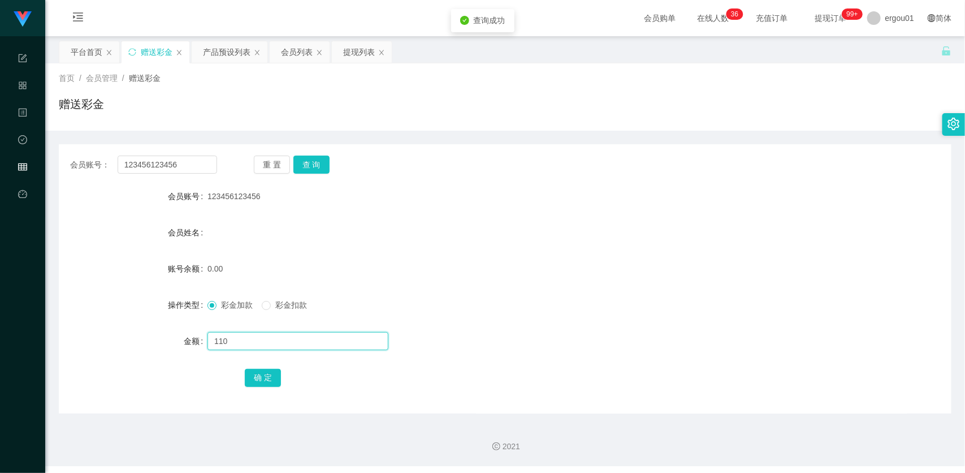
click at [278, 342] on input "110" at bounding box center [298, 341] width 181 height 18
type input "100"
click at [276, 375] on button "确 定" at bounding box center [263, 378] width 36 height 18
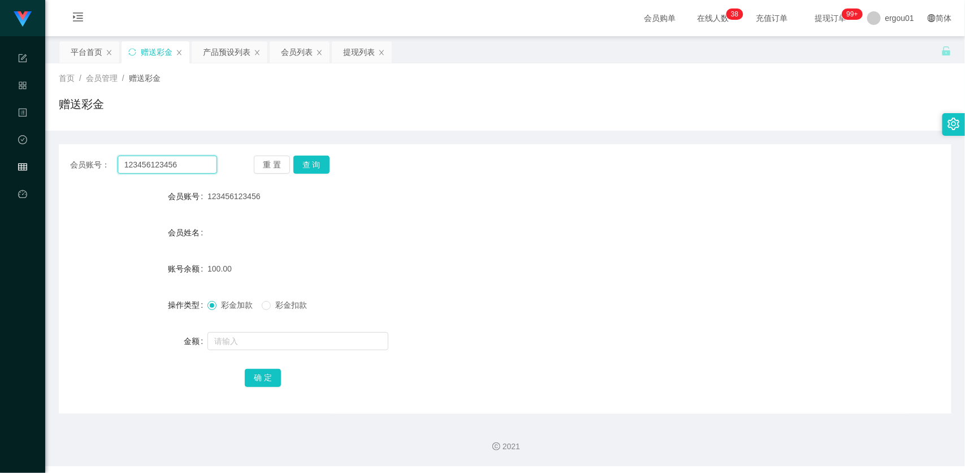
click at [199, 167] on input "123456123456" at bounding box center [168, 165] width 100 height 18
paste input "83042665"
click at [315, 163] on button "查 询" at bounding box center [312, 165] width 36 height 18
drag, startPoint x: 306, startPoint y: 97, endPoint x: 295, endPoint y: 105, distance: 13.7
click at [306, 97] on div "赠送彩金" at bounding box center [505, 109] width 893 height 26
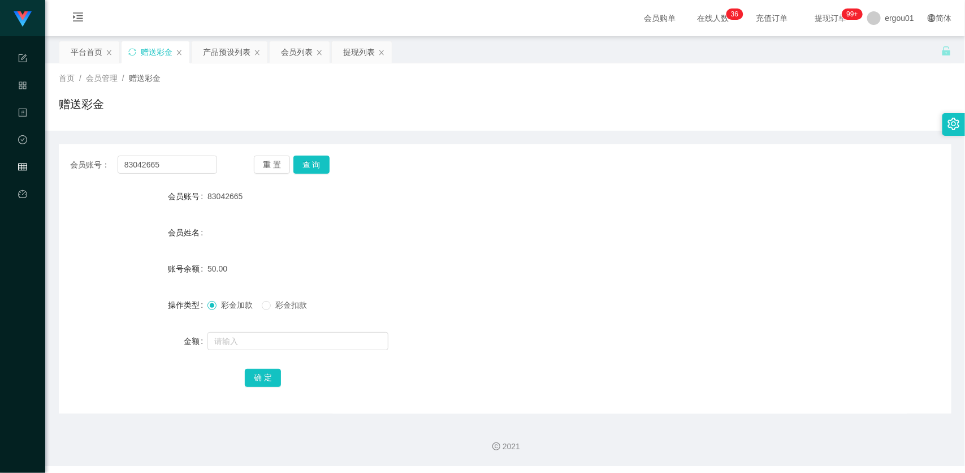
click at [179, 154] on div "会员账号： 83042665 重 置 查 询 会员账号 83042665 会员姓名 账号余额 50.00 操作类型 彩金加款 彩金扣款 金额 确 定" at bounding box center [505, 278] width 893 height 269
click at [188, 165] on input "83042665" at bounding box center [168, 165] width 100 height 18
click at [195, 162] on input "83042665" at bounding box center [168, 165] width 100 height 18
click at [195, 167] on input "83042665" at bounding box center [168, 165] width 100 height 18
paste input "788528"
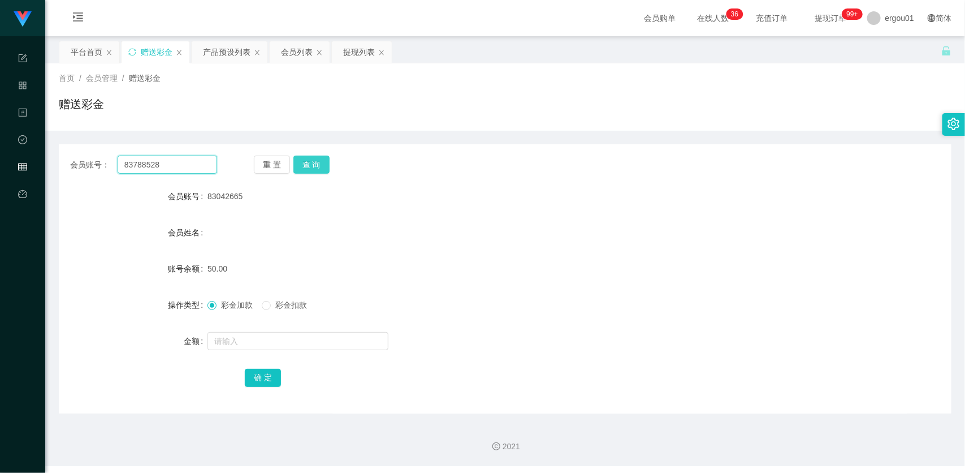
type input "83788528"
click at [310, 166] on button "查 询" at bounding box center [312, 165] width 36 height 18
click at [365, 50] on div "提现列表" at bounding box center [359, 51] width 32 height 21
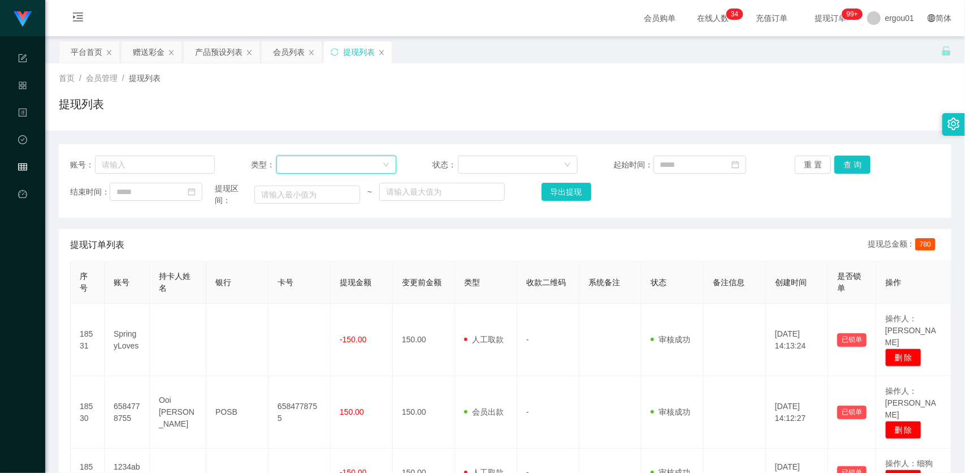
drag, startPoint x: 305, startPoint y: 170, endPoint x: 298, endPoint y: 170, distance: 7.4
click at [305, 170] on div at bounding box center [332, 164] width 99 height 17
click at [177, 169] on input "text" at bounding box center [155, 165] width 120 height 18
paste input "83788528"
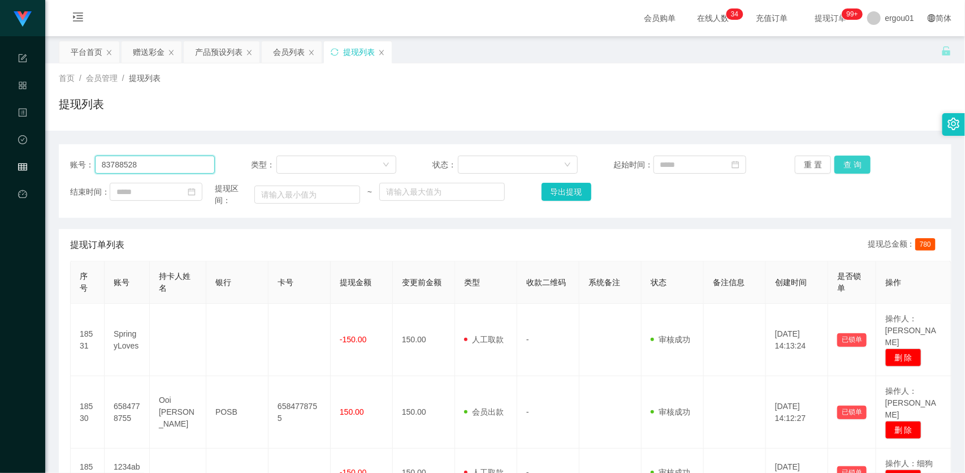
type input "83788528"
click at [856, 159] on button "查 询" at bounding box center [853, 165] width 36 height 18
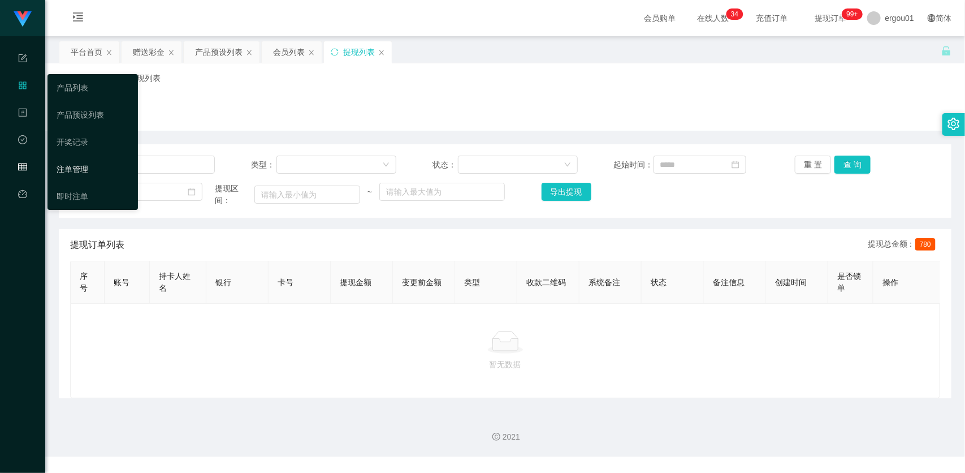
click at [82, 169] on link "注单管理" at bounding box center [93, 169] width 72 height 23
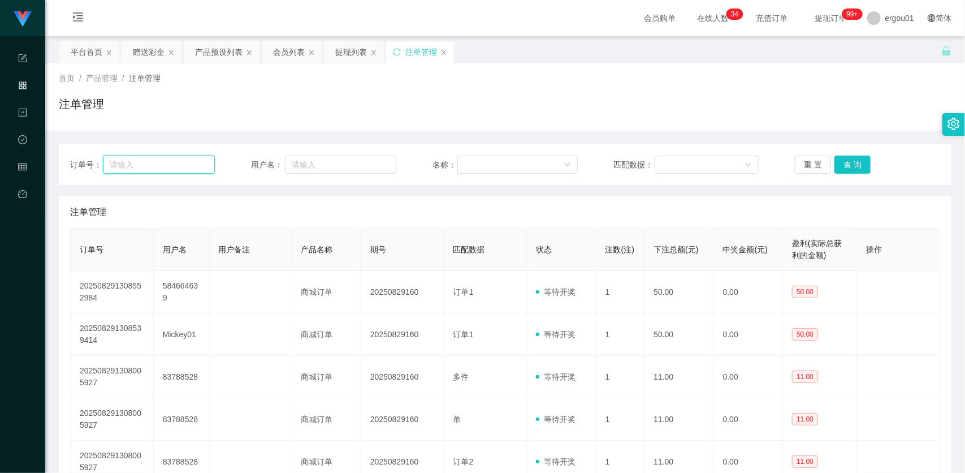
drag, startPoint x: 188, startPoint y: 165, endPoint x: 222, endPoint y: 165, distance: 34.5
click at [189, 165] on input "text" at bounding box center [159, 165] width 113 height 18
click at [335, 164] on input "text" at bounding box center [340, 165] width 111 height 18
paste input "83788528"
type input "83788528"
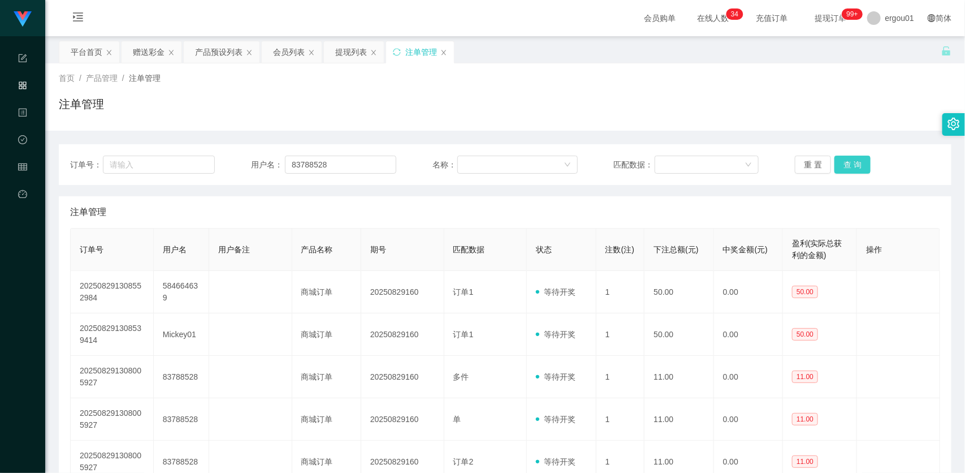
click at [856, 162] on button "查 询" at bounding box center [853, 165] width 36 height 18
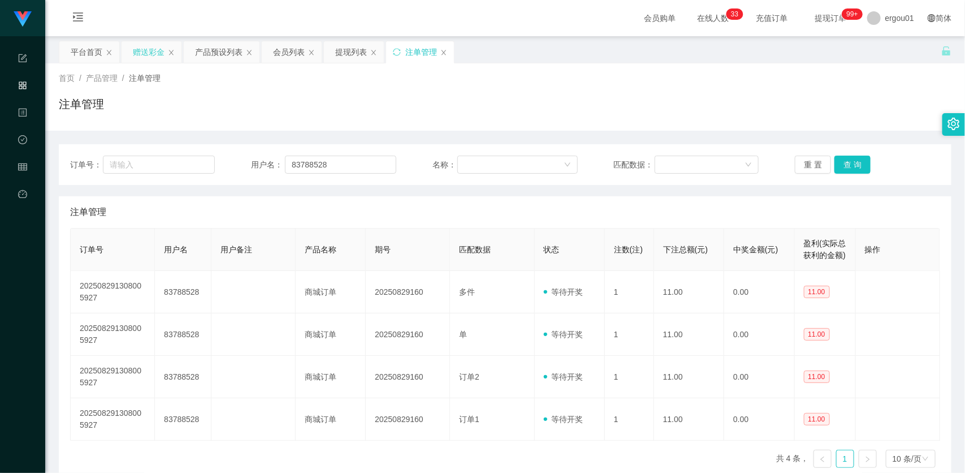
click at [145, 42] on div "赠送彩金" at bounding box center [149, 51] width 32 height 21
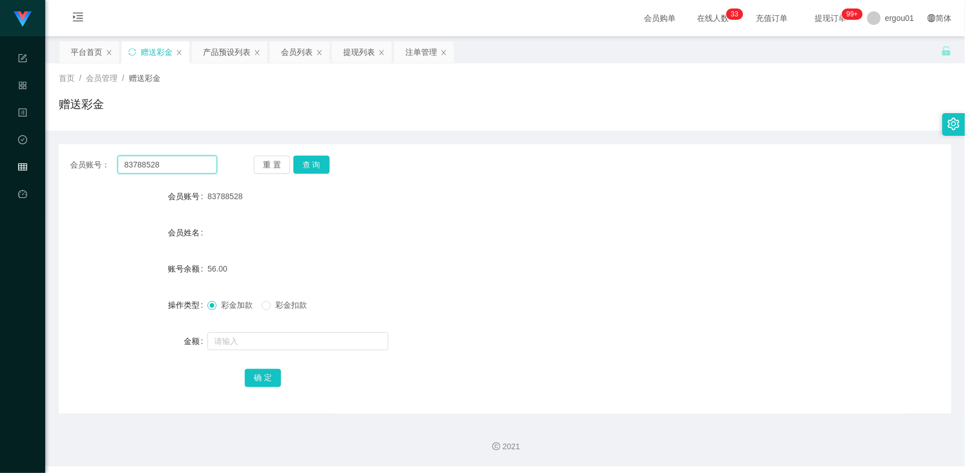
click at [191, 168] on input "83788528" at bounding box center [168, 165] width 100 height 18
click at [313, 170] on button "查 询" at bounding box center [312, 165] width 36 height 18
click at [278, 304] on span "彩金扣款" at bounding box center [291, 304] width 41 height 9
drag, startPoint x: 245, startPoint y: 347, endPoint x: 231, endPoint y: 347, distance: 14.1
click at [245, 347] on input "text" at bounding box center [298, 341] width 181 height 18
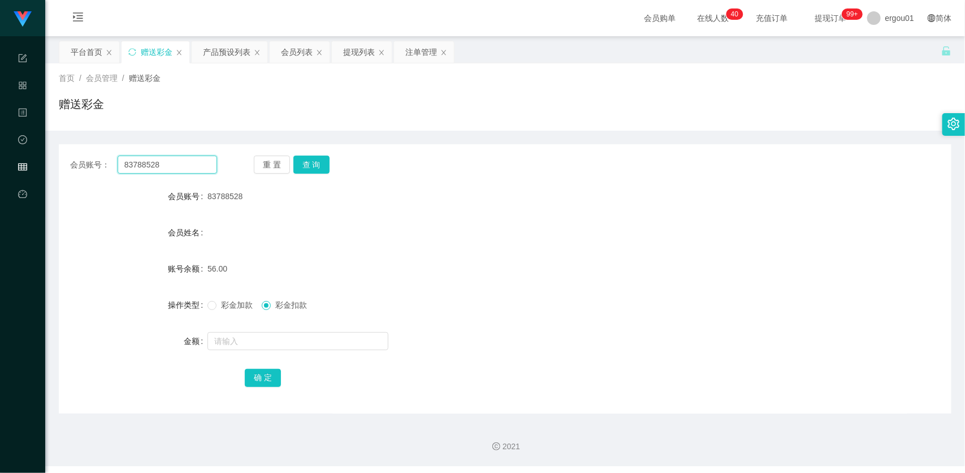
click at [188, 161] on input "83788528" at bounding box center [168, 165] width 100 height 18
paste input "042665"
type input "83042665"
drag, startPoint x: 322, startPoint y: 162, endPoint x: 316, endPoint y: 163, distance: 6.9
click at [320, 162] on button "查 询" at bounding box center [312, 165] width 36 height 18
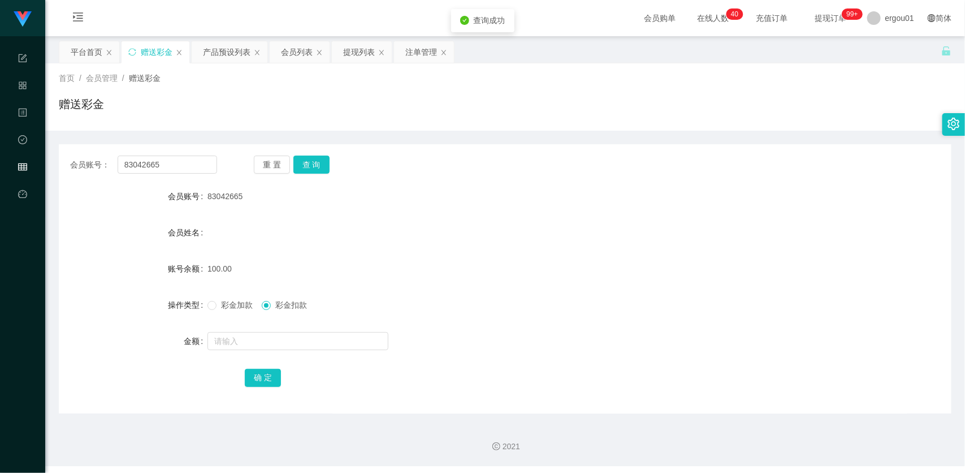
click at [240, 300] on span "彩金加款" at bounding box center [237, 304] width 41 height 9
click at [252, 331] on div at bounding box center [468, 341] width 521 height 23
click at [253, 340] on input "text" at bounding box center [298, 341] width 181 height 18
click at [363, 51] on div "提现列表" at bounding box center [359, 51] width 32 height 21
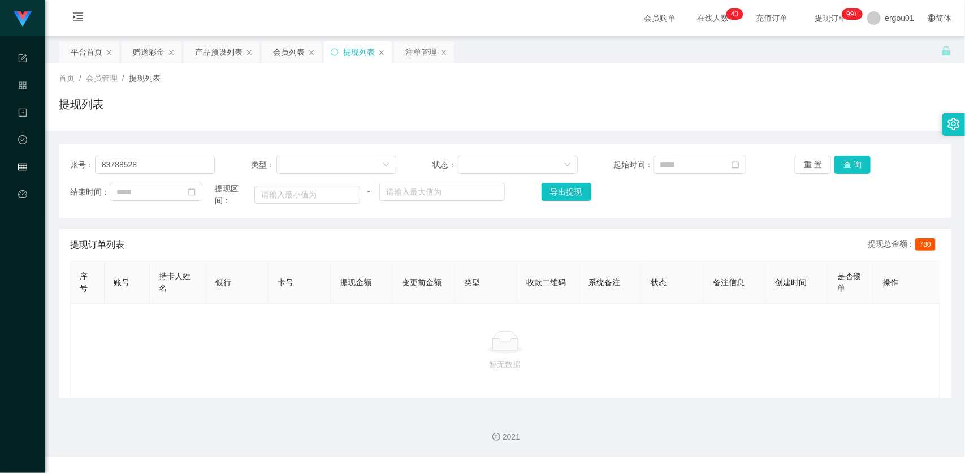
click at [222, 165] on div "账号： 83788528 类型： 状态： 起始时间： 重 置 查 询" at bounding box center [505, 165] width 870 height 18
click at [174, 168] on input "83788528" at bounding box center [155, 165] width 120 height 18
click at [181, 162] on input "83788528" at bounding box center [155, 165] width 120 height 18
click at [140, 209] on div "账号： 83788528 类型： 状态： 起始时间： 重 置 查 询 结束时间： 提现区间： ~ 导出提现" at bounding box center [505, 181] width 893 height 74
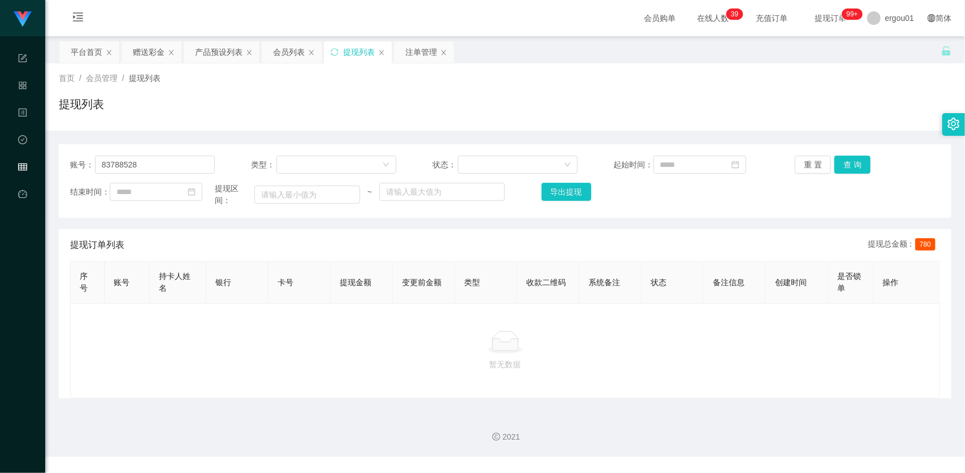
click at [208, 368] on div "暂无数据" at bounding box center [505, 351] width 851 height 40
click at [170, 165] on input "83788528" at bounding box center [155, 165] width 120 height 18
paste input "042665"
type input "83042665"
click at [854, 164] on button "查 询" at bounding box center [853, 165] width 36 height 18
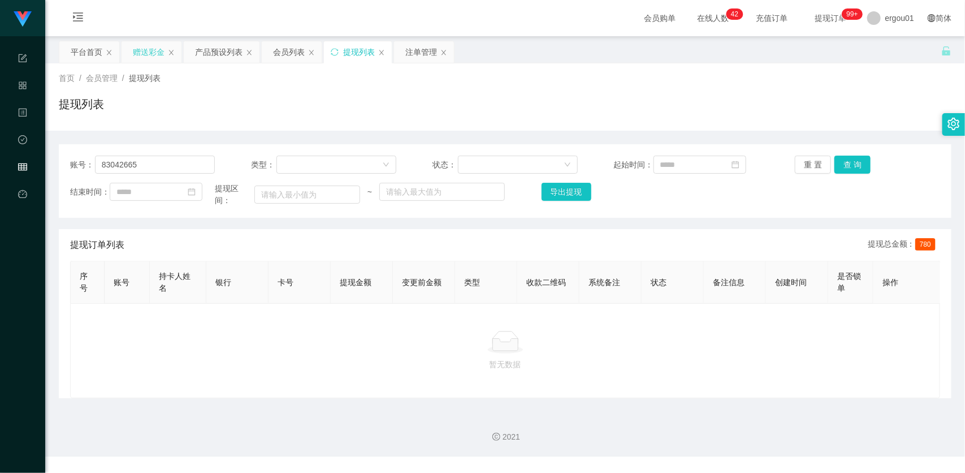
click at [159, 49] on div "赠送彩金" at bounding box center [149, 51] width 32 height 21
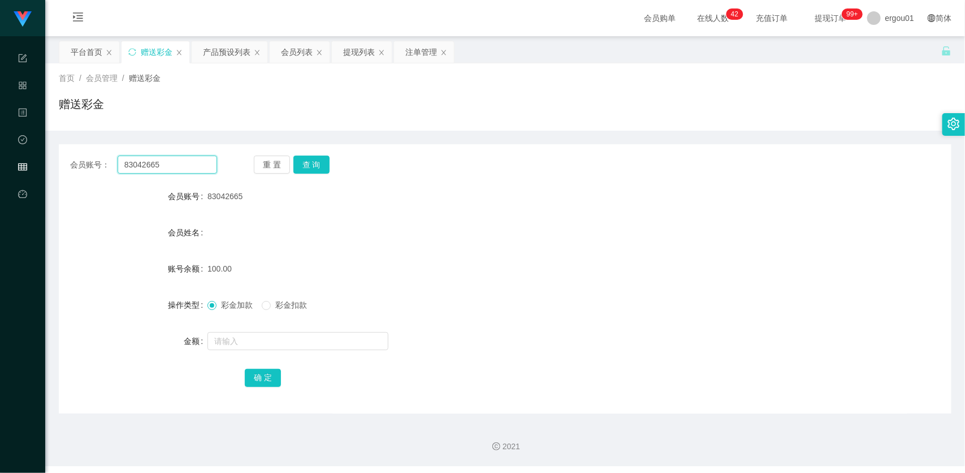
click at [195, 164] on input "83042665" at bounding box center [168, 165] width 100 height 18
paste input "788528"
type input "83788528"
click at [313, 162] on button "查 询" at bounding box center [312, 165] width 36 height 18
click at [460, 107] on div "赠送彩金" at bounding box center [505, 109] width 893 height 26
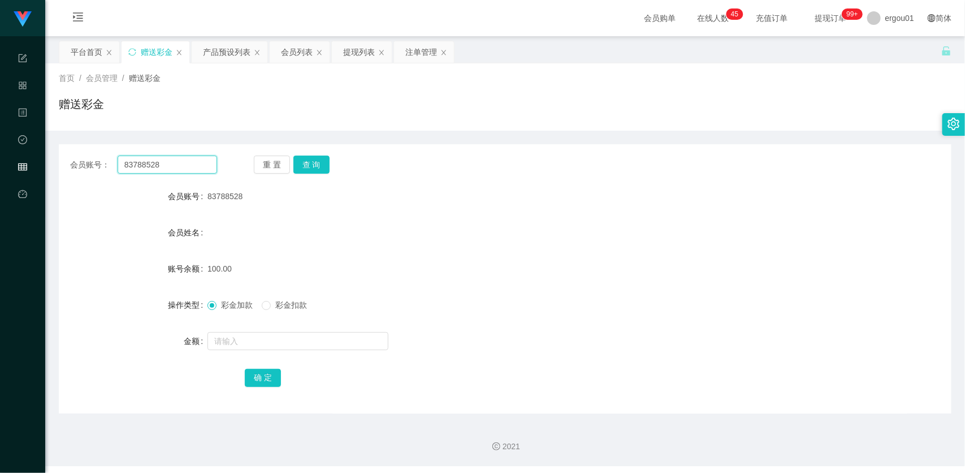
drag, startPoint x: 185, startPoint y: 163, endPoint x: 210, endPoint y: 168, distance: 25.4
click at [185, 163] on input "83788528" at bounding box center [168, 165] width 100 height 18
click at [313, 162] on button "查 询" at bounding box center [312, 165] width 36 height 18
click at [221, 50] on div "产品预设列表" at bounding box center [227, 51] width 48 height 21
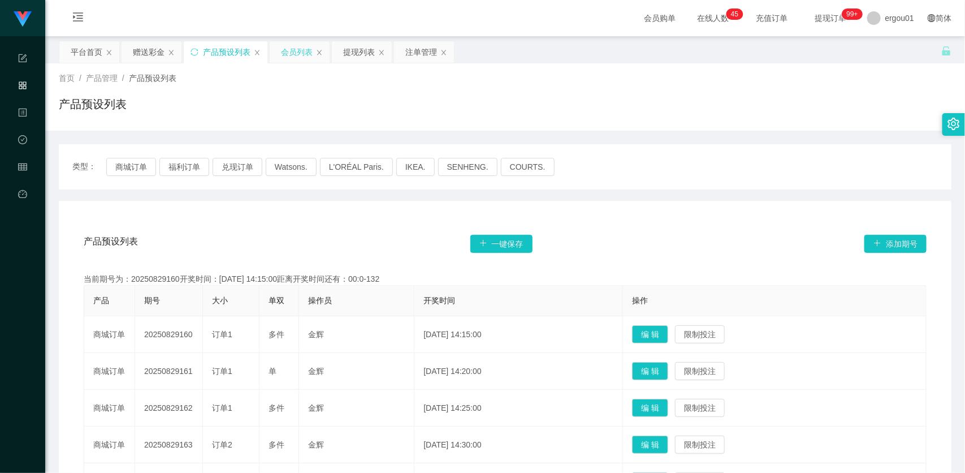
click at [287, 51] on div "会员列表" at bounding box center [297, 51] width 32 height 21
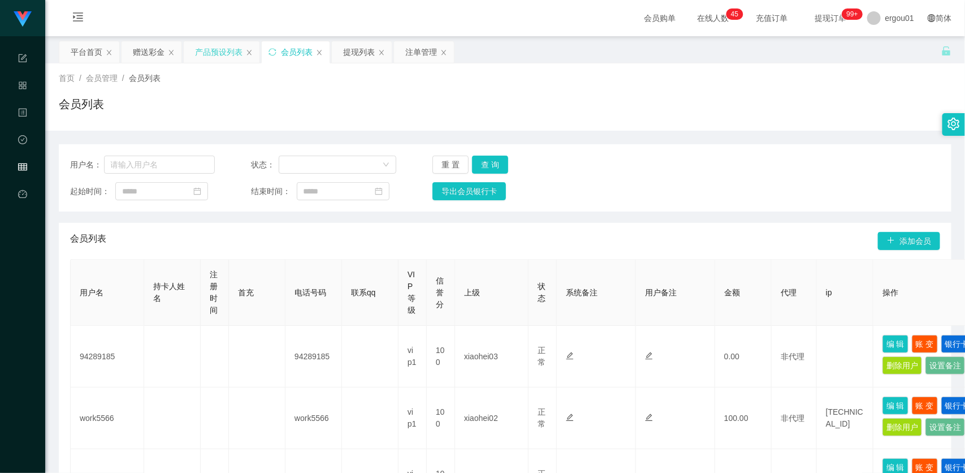
click at [226, 49] on div "产品预设列表" at bounding box center [219, 51] width 48 height 21
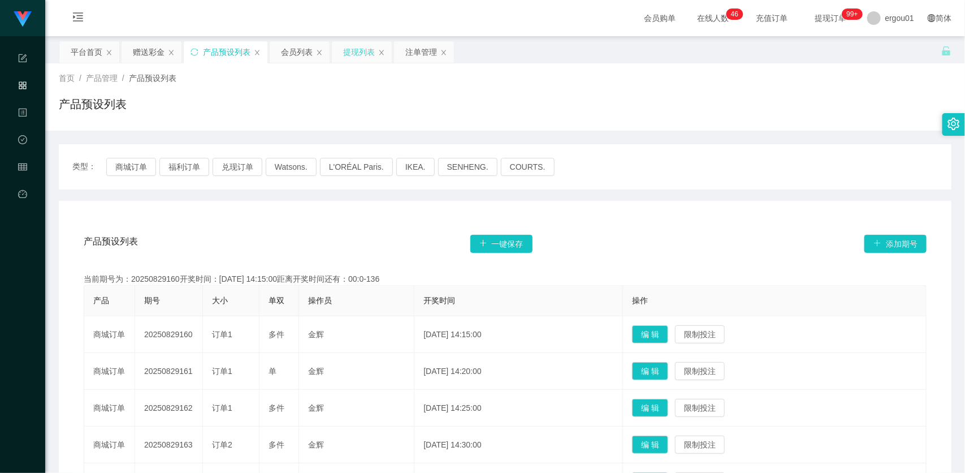
click at [355, 49] on div "提现列表" at bounding box center [359, 51] width 32 height 21
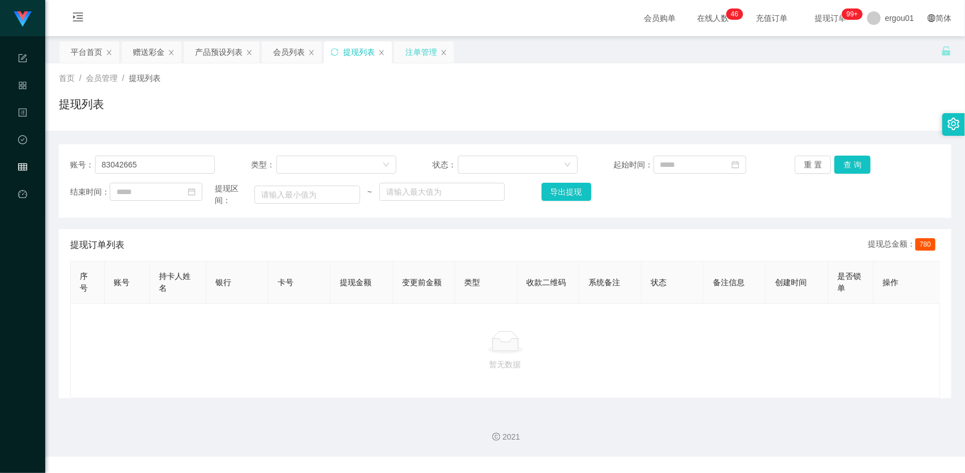
click at [421, 49] on div "注单管理" at bounding box center [421, 51] width 32 height 21
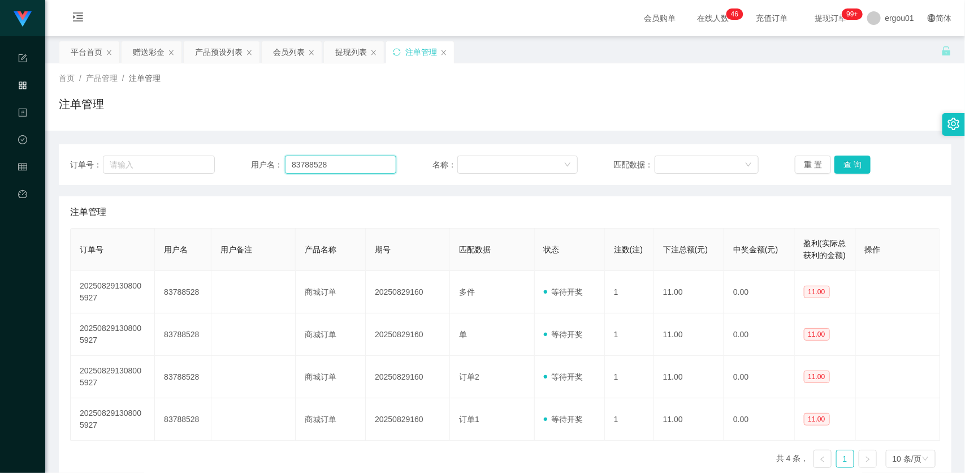
click at [331, 162] on input "83788528" at bounding box center [340, 165] width 111 height 18
click at [853, 160] on button "查 询" at bounding box center [853, 165] width 36 height 18
click at [159, 51] on div "赠送彩金" at bounding box center [149, 51] width 32 height 21
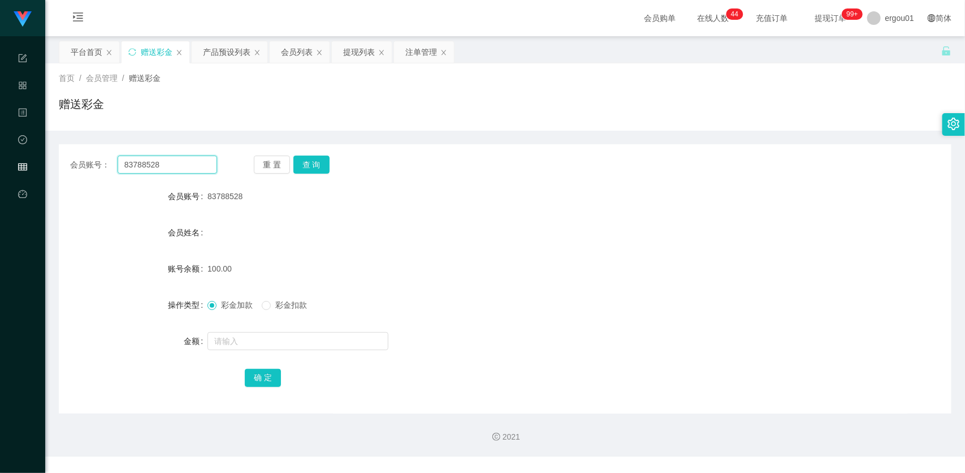
click at [182, 161] on input "83788528" at bounding box center [168, 165] width 100 height 18
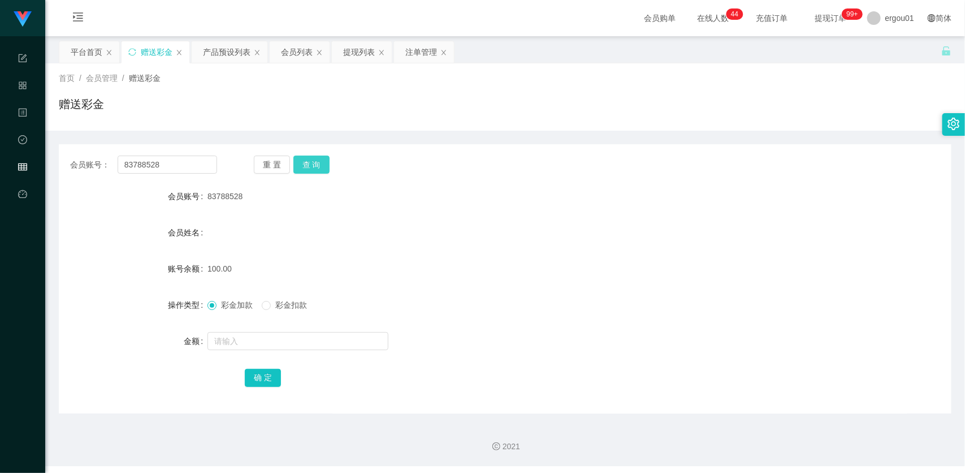
click at [327, 162] on button "查 询" at bounding box center [312, 165] width 36 height 18
click at [292, 331] on div at bounding box center [468, 341] width 521 height 23
click at [287, 338] on input "text" at bounding box center [298, 341] width 181 height 18
type input "50"
click at [264, 383] on button "确 定" at bounding box center [263, 378] width 36 height 18
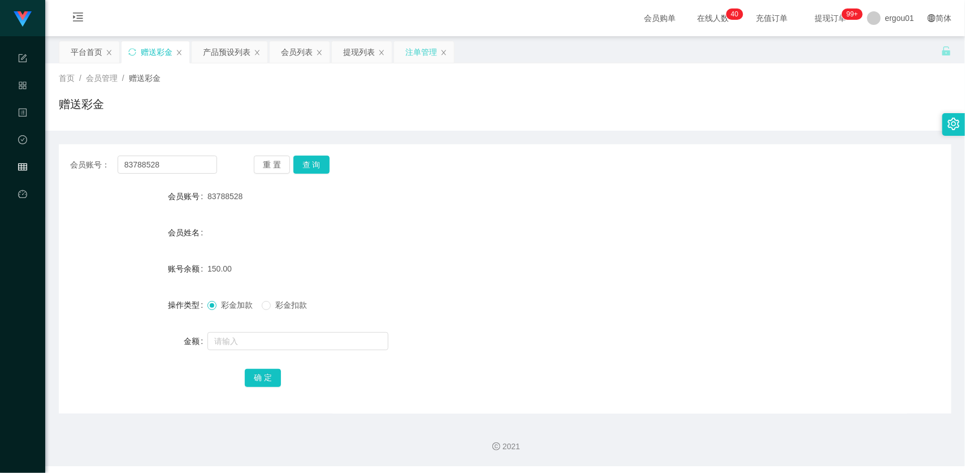
click at [413, 51] on div "注单管理" at bounding box center [421, 51] width 32 height 21
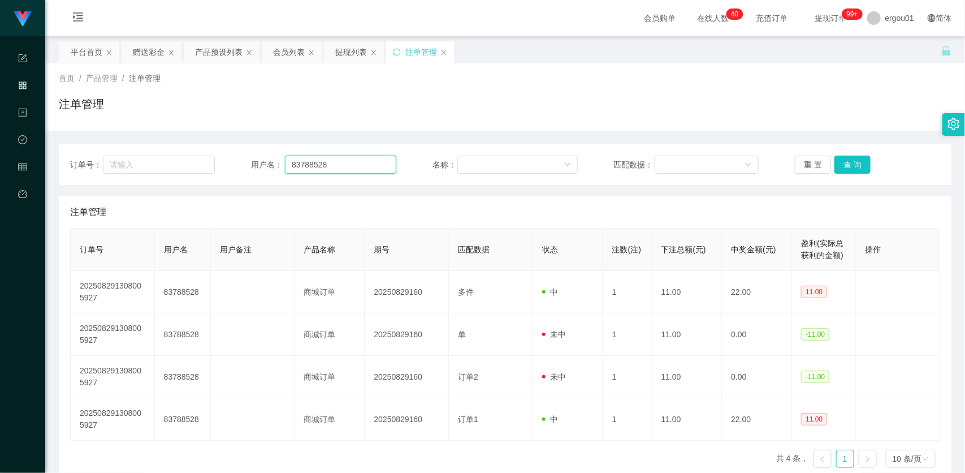
click at [368, 162] on input "83788528" at bounding box center [340, 165] width 111 height 18
paste input "042665"
type input "83042665"
click at [852, 165] on button "查 询" at bounding box center [853, 165] width 36 height 18
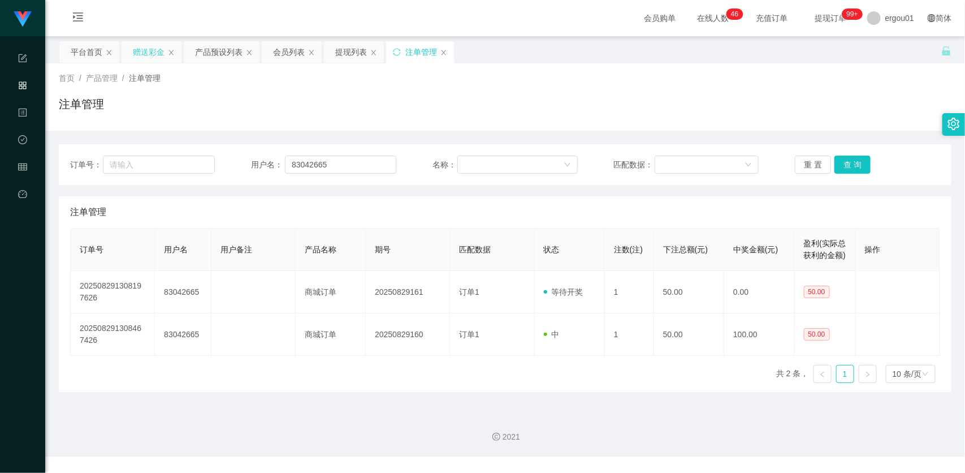
click at [152, 51] on div "赠送彩金" at bounding box center [149, 51] width 32 height 21
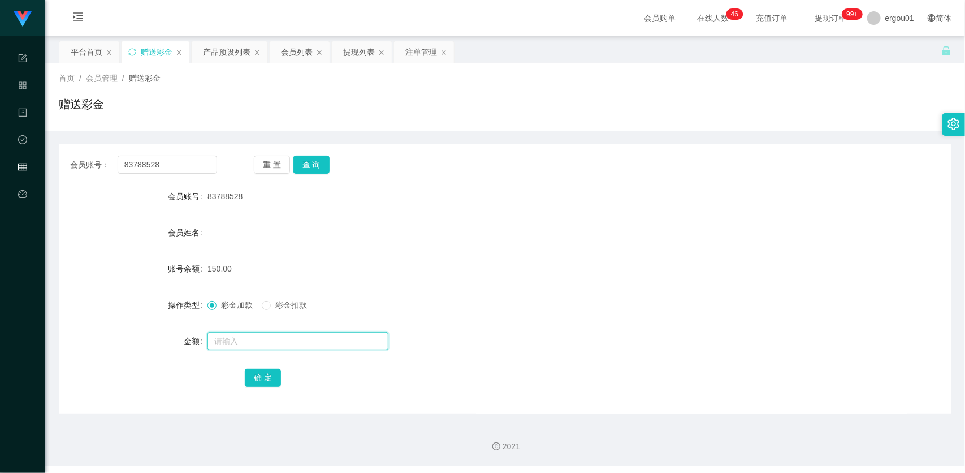
click at [242, 338] on input "text" at bounding box center [298, 341] width 181 height 18
type input "5"
click at [189, 159] on input "83788528" at bounding box center [168, 165] width 100 height 18
paste input "042665"
type input "83042665"
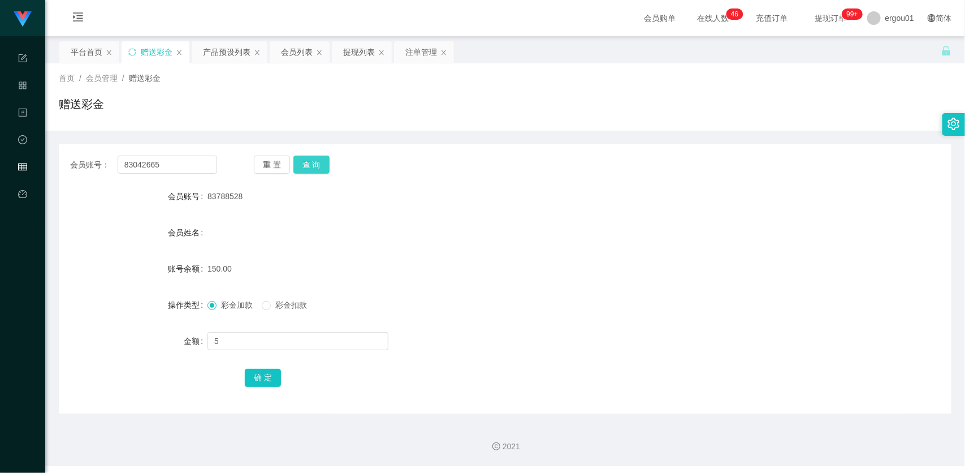
drag, startPoint x: 309, startPoint y: 162, endPoint x: 303, endPoint y: 184, distance: 22.5
click at [310, 162] on button "查 询" at bounding box center [312, 165] width 36 height 18
drag, startPoint x: 252, startPoint y: 342, endPoint x: 252, endPoint y: 348, distance: 6.2
click at [252, 342] on input "text" at bounding box center [298, 341] width 181 height 18
type input "50"
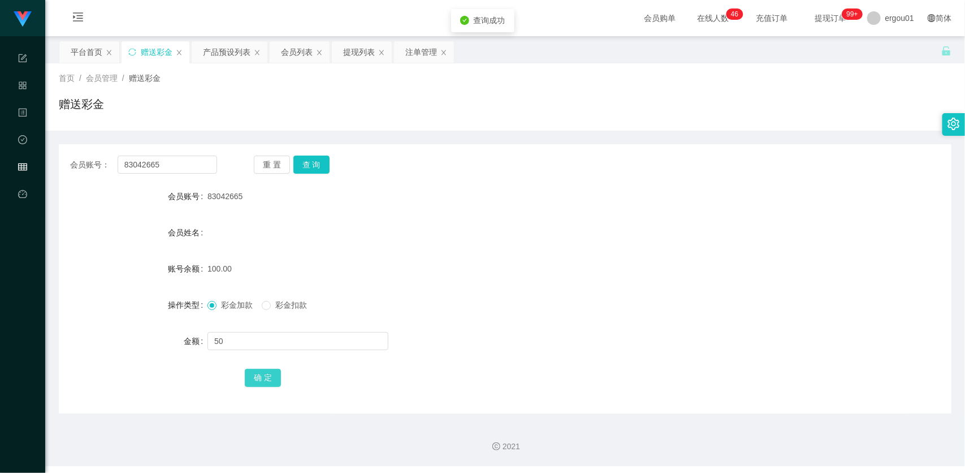
click at [267, 378] on button "确 定" at bounding box center [263, 378] width 36 height 18
click at [224, 50] on div "产品预设列表" at bounding box center [227, 51] width 48 height 21
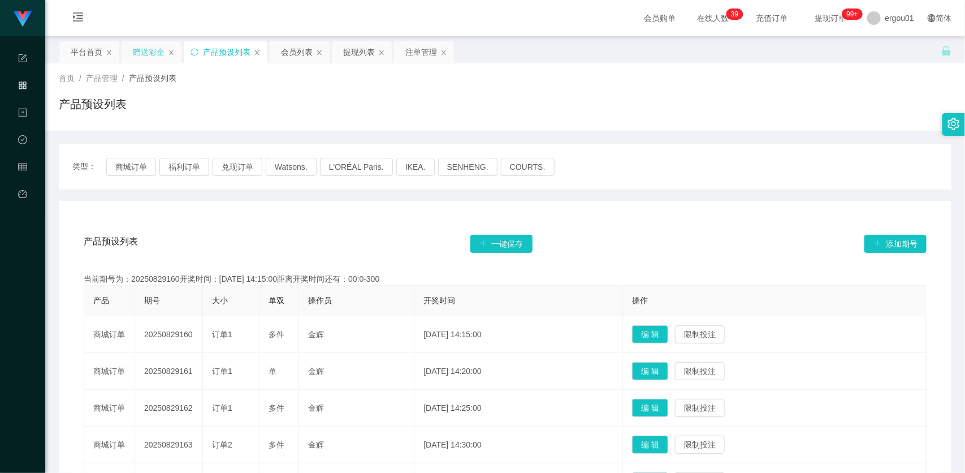
click at [133, 55] on div "赠送彩金" at bounding box center [149, 51] width 32 height 21
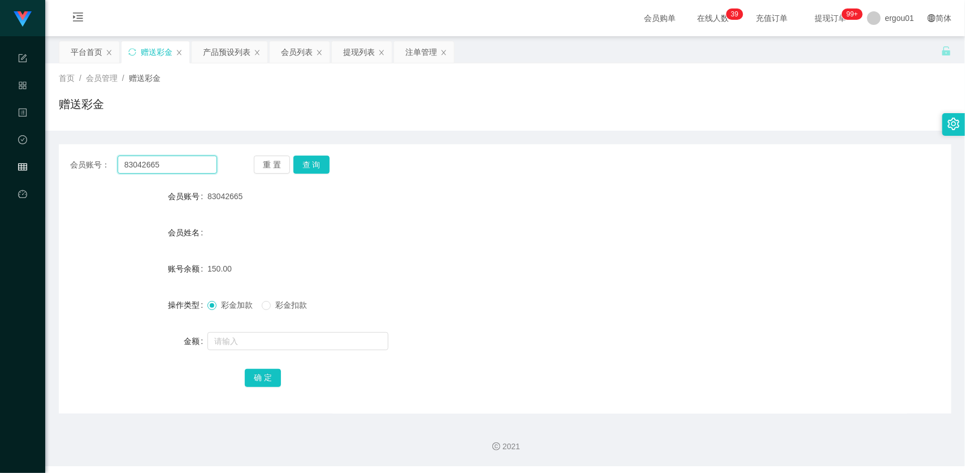
click at [176, 165] on input "83042665" at bounding box center [168, 165] width 100 height 18
paste input "788528"
type input "83788528"
click at [322, 165] on button "查 询" at bounding box center [312, 165] width 36 height 18
click at [273, 300] on span "彩金扣款" at bounding box center [291, 304] width 41 height 9
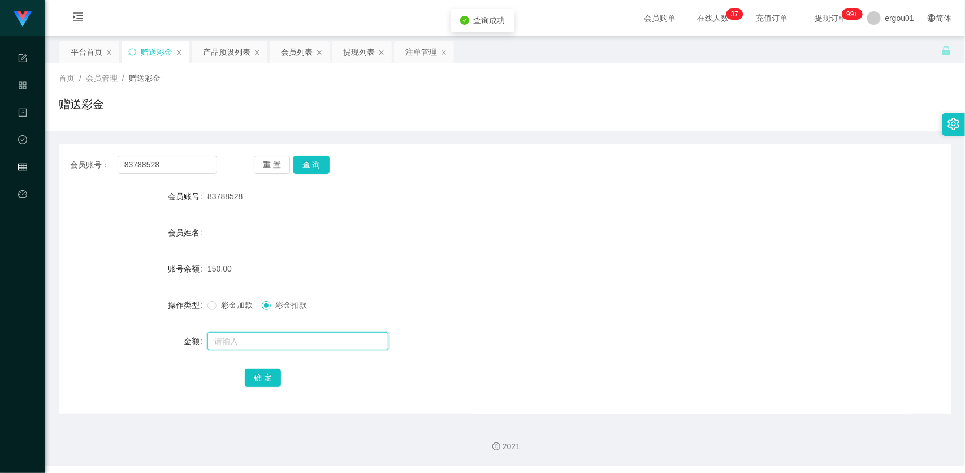
click at [277, 337] on input "text" at bounding box center [298, 341] width 181 height 18
type input "150"
click at [267, 379] on button "确 定" at bounding box center [263, 378] width 36 height 18
click at [185, 165] on input "83788528" at bounding box center [168, 165] width 100 height 18
paste input "123456123456"
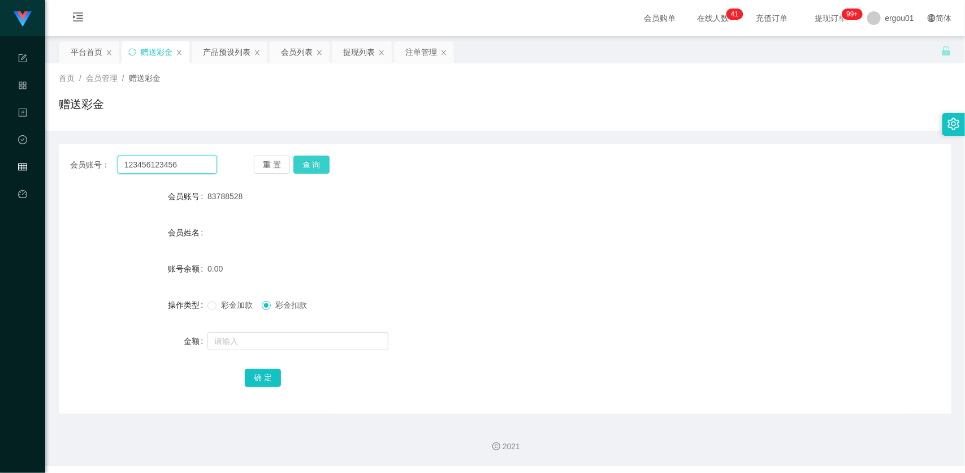
type input "123456123456"
drag, startPoint x: 316, startPoint y: 162, endPoint x: 316, endPoint y: 171, distance: 9.0
click at [316, 162] on button "查 询" at bounding box center [312, 165] width 36 height 18
click at [190, 158] on input "123456123456" at bounding box center [168, 165] width 100 height 18
click at [313, 164] on button "查 询" at bounding box center [312, 165] width 36 height 18
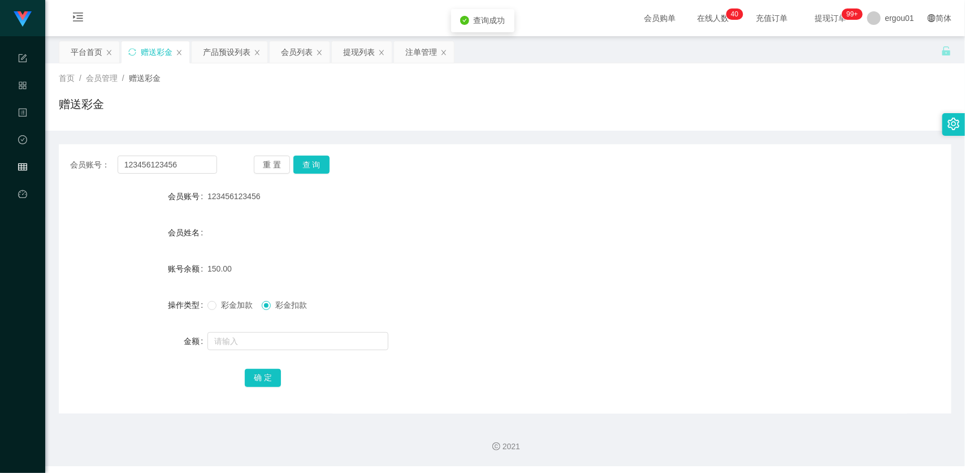
click at [264, 330] on div at bounding box center [468, 341] width 521 height 23
click at [265, 331] on div at bounding box center [468, 341] width 521 height 23
drag, startPoint x: 265, startPoint y: 331, endPoint x: 271, endPoint y: 338, distance: 10.0
click at [271, 338] on input "text" at bounding box center [298, 341] width 181 height 18
click at [272, 341] on input "text" at bounding box center [298, 341] width 181 height 18
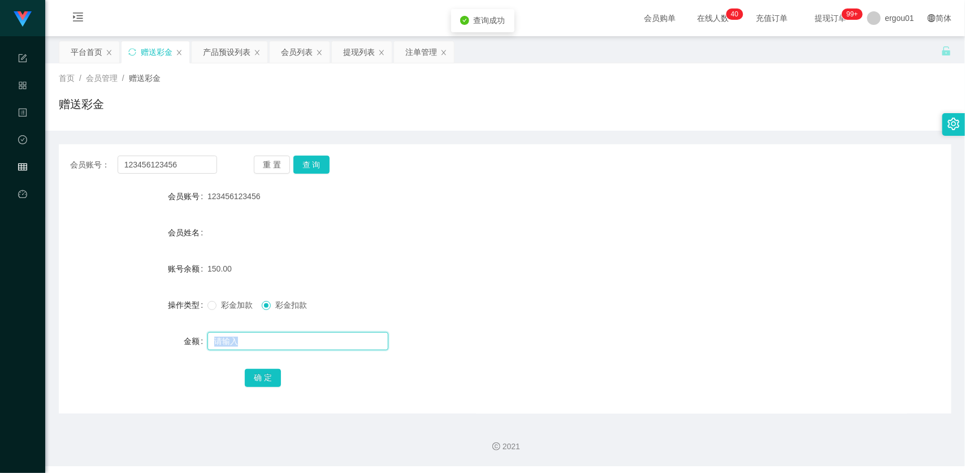
click at [266, 339] on input "text" at bounding box center [298, 341] width 181 height 18
type input "150"
click at [261, 372] on button "确 定" at bounding box center [263, 378] width 36 height 18
drag, startPoint x: 861, startPoint y: 247, endPoint x: 865, endPoint y: 238, distance: 10.6
click at [863, 247] on form "会员账号 123456123456 会员姓名 账号余额 0.00 操作类型 彩金加款 彩金扣款 金额 确 定" at bounding box center [505, 287] width 893 height 204
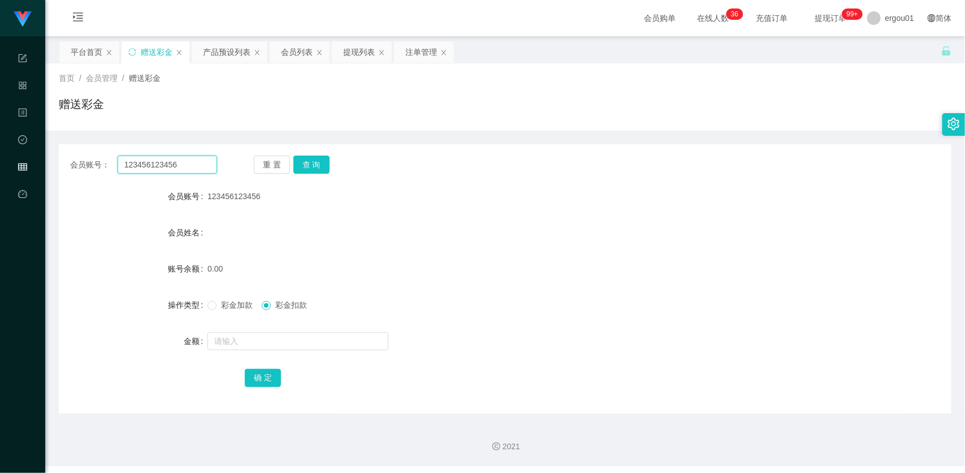
drag, startPoint x: 199, startPoint y: 158, endPoint x: 266, endPoint y: 167, distance: 68.5
click at [199, 158] on input "123456123456" at bounding box center [168, 165] width 100 height 18
paste input "83042665"
type input "83042665"
drag, startPoint x: 312, startPoint y: 162, endPoint x: 311, endPoint y: 174, distance: 11.9
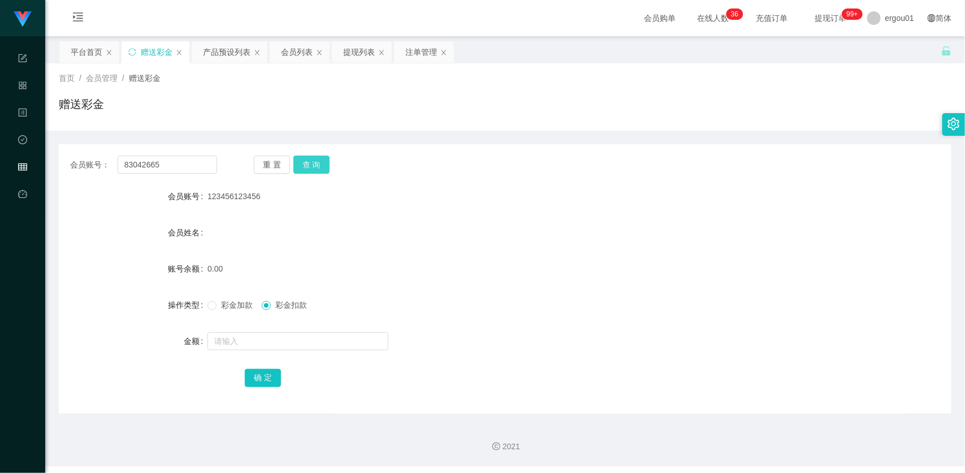
click at [312, 162] on button "查 询" at bounding box center [312, 165] width 36 height 18
click at [296, 332] on input "text" at bounding box center [298, 341] width 181 height 18
type input "250"
click at [273, 377] on button "确 定" at bounding box center [263, 378] width 36 height 18
drag, startPoint x: 166, startPoint y: 164, endPoint x: 174, endPoint y: 168, distance: 9.4
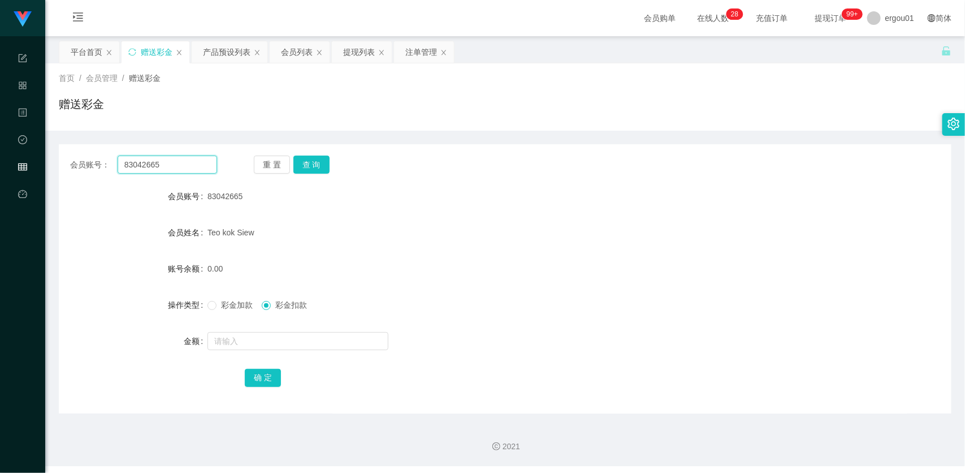
click at [166, 164] on input "83042665" at bounding box center [168, 165] width 100 height 18
paste input "582824"
type input "83582824"
click at [316, 167] on button "查 询" at bounding box center [312, 165] width 36 height 18
click at [226, 311] on label "彩金加款" at bounding box center [233, 305] width 50 height 12
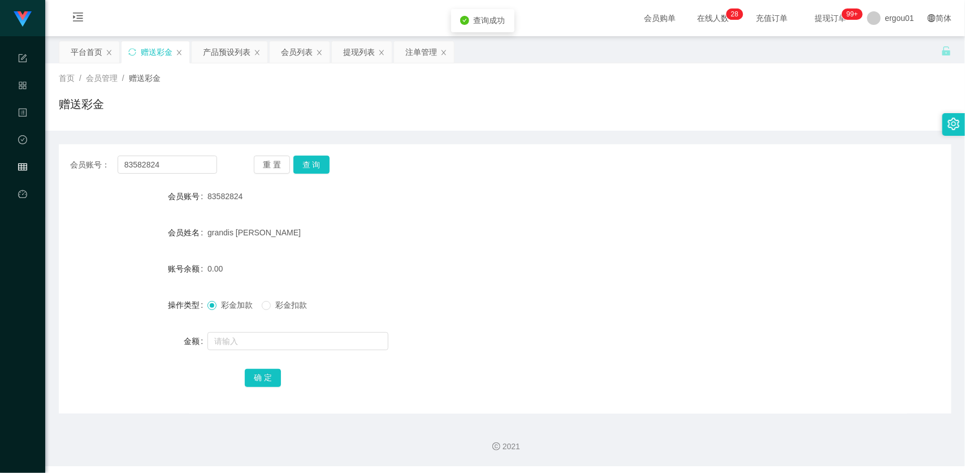
click at [238, 309] on label "彩金加款" at bounding box center [233, 305] width 50 height 12
click at [252, 338] on input "text" at bounding box center [298, 341] width 181 height 18
type input "300"
click at [272, 380] on button "确 定" at bounding box center [263, 378] width 36 height 18
click at [182, 162] on input "83582824" at bounding box center [168, 165] width 100 height 18
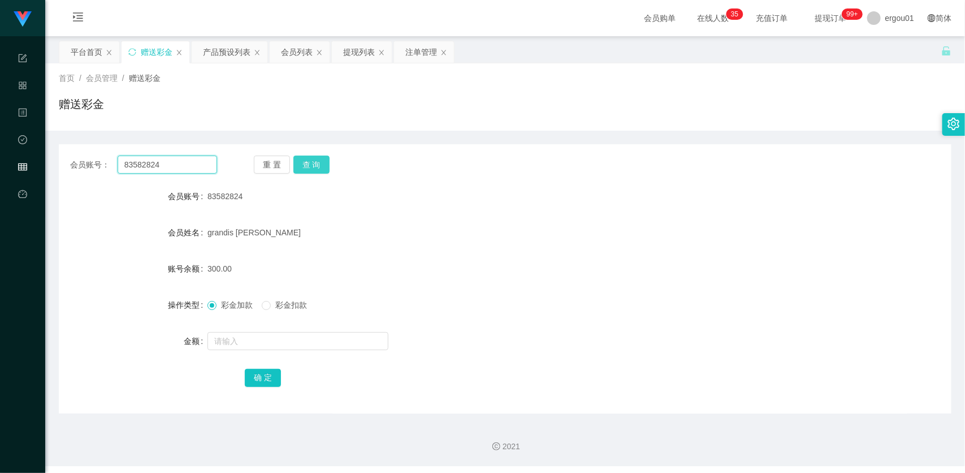
paste input "lhongxing"
type input "lhongxing"
click at [301, 165] on button "查 询" at bounding box center [312, 165] width 36 height 18
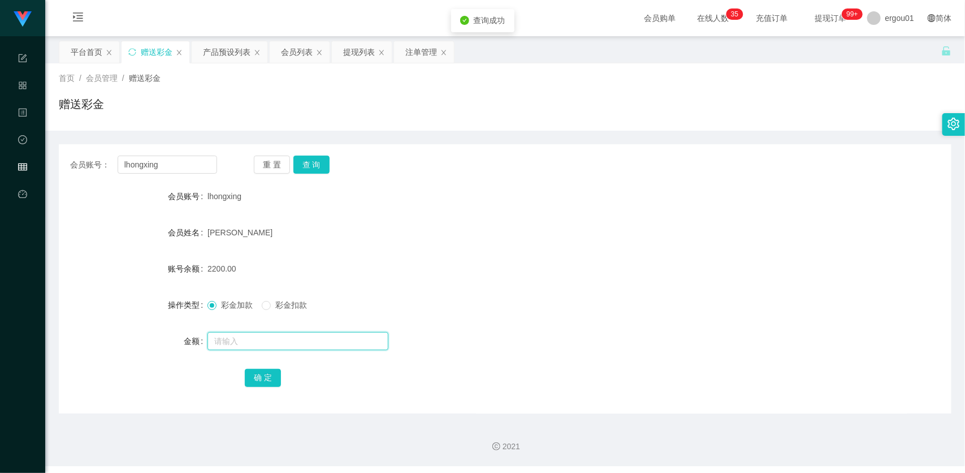
click at [268, 337] on input "text" at bounding box center [298, 341] width 181 height 18
type input "2500"
click at [263, 373] on button "确 定" at bounding box center [263, 378] width 36 height 18
click at [181, 158] on div "会员账号： lhongxing 重 置 查 询 会员账号 lhongxing 会员姓名 [PERSON_NAME] 账号余额 4700.00 操作类型 彩金加…" at bounding box center [505, 278] width 893 height 269
click at [363, 51] on div "提现列表" at bounding box center [359, 51] width 32 height 21
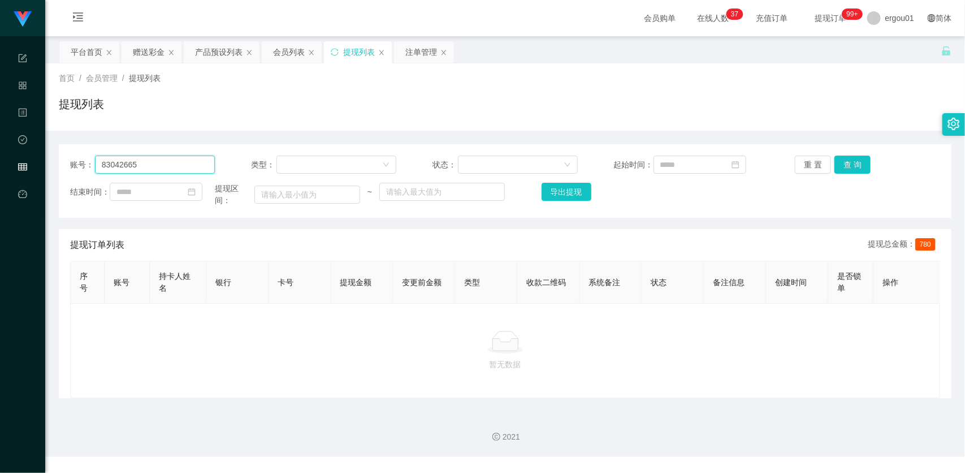
click at [192, 161] on input "83042665" at bounding box center [155, 165] width 120 height 18
click at [195, 165] on input "83042665" at bounding box center [155, 165] width 120 height 18
paste input "582824"
type input "83582824"
click at [863, 165] on button "查 询" at bounding box center [853, 165] width 36 height 18
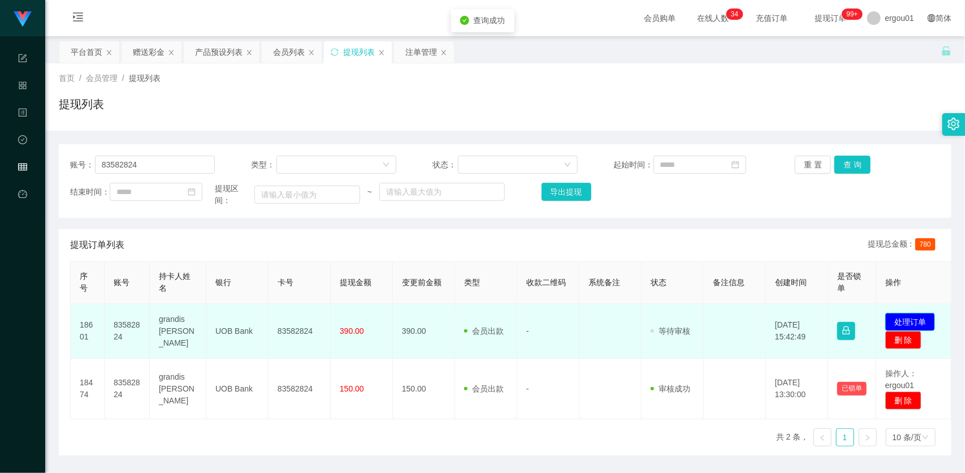
click at [911, 326] on button "处理订单" at bounding box center [911, 322] width 50 height 18
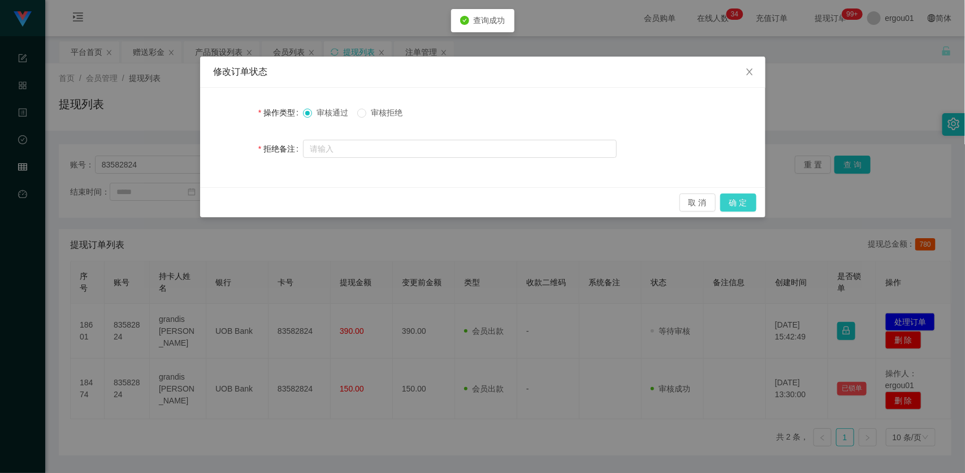
drag, startPoint x: 734, startPoint y: 202, endPoint x: 770, endPoint y: 159, distance: 57.0
click at [734, 202] on button "确 定" at bounding box center [739, 202] width 36 height 18
